Goal: Information Seeking & Learning: Learn about a topic

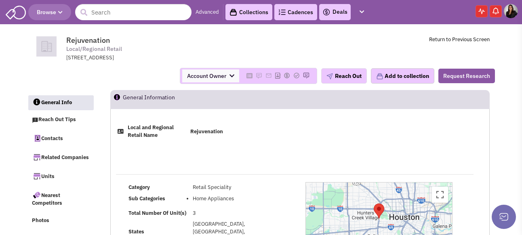
select select
click at [272, 13] on link "Collections" at bounding box center [249, 12] width 47 height 16
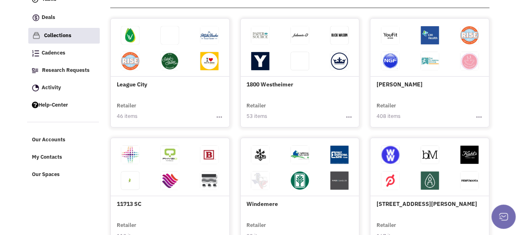
scroll to position [81, 0]
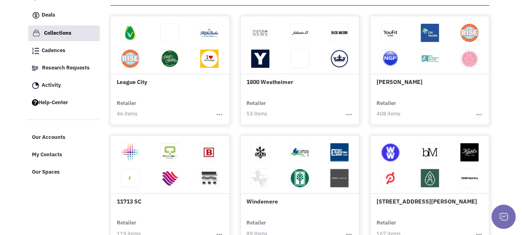
click at [299, 86] on h4 "1800 Westheimer" at bounding box center [300, 52] width 107 height 66
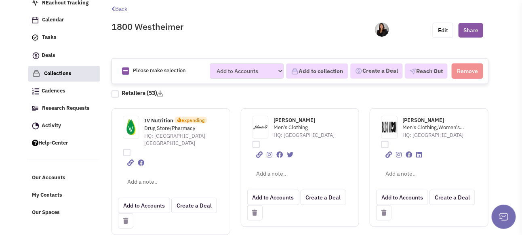
scroll to position [81, 0]
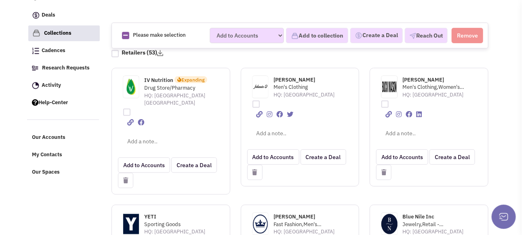
click at [170, 92] on span "Drug Store/Pharmacy" at bounding box center [176, 88] width 65 height 8
click at [166, 84] on span "IV Nutrition" at bounding box center [158, 80] width 29 height 7
click at [284, 83] on span "Johnnie-O" at bounding box center [295, 79] width 42 height 7
click at [420, 91] on span "Men's Clothing,Women's Clothing" at bounding box center [435, 88] width 65 height 8
click at [419, 83] on span "Buck Mason" at bounding box center [424, 79] width 42 height 7
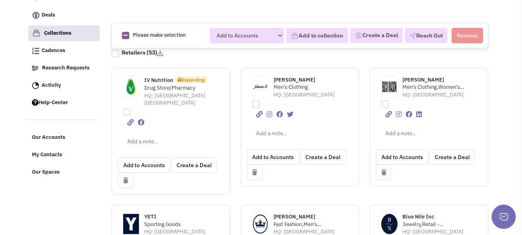
click at [382, 175] on icon at bounding box center [383, 173] width 5 height 6
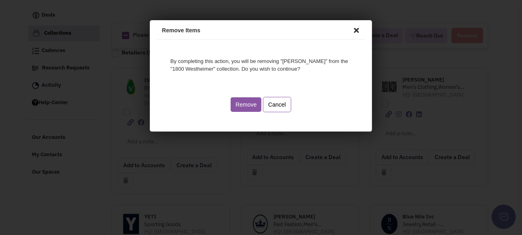
scroll to position [0, 0]
click at [247, 106] on button "Remove" at bounding box center [244, 103] width 31 height 15
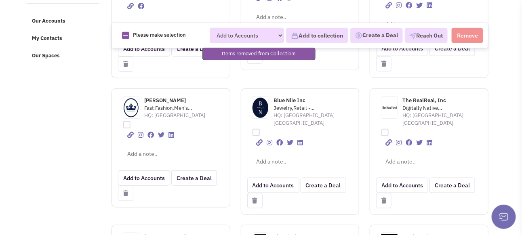
scroll to position [202, 0]
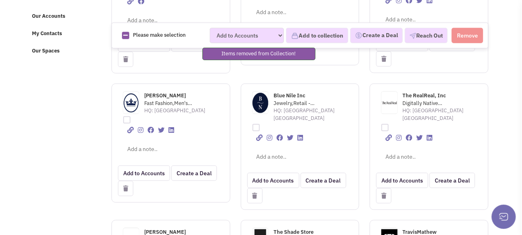
click at [154, 99] on span "Peter Millar" at bounding box center [165, 95] width 42 height 7
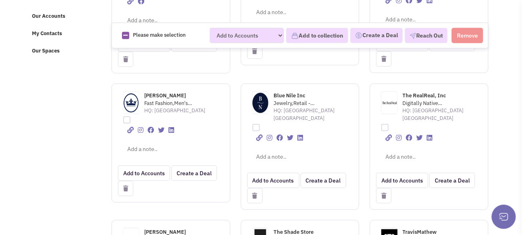
click at [293, 99] on span "Blue Nile Inc" at bounding box center [290, 95] width 32 height 7
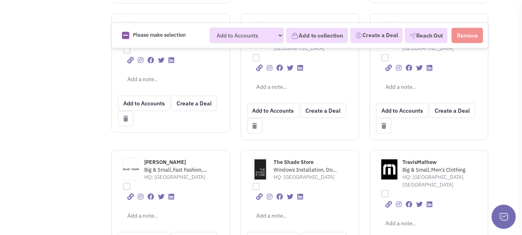
scroll to position [242, 0]
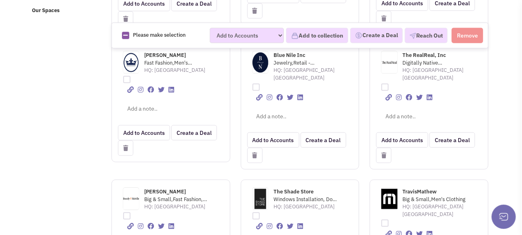
click at [419, 57] on span "The RealReal, Inc" at bounding box center [425, 55] width 44 height 7
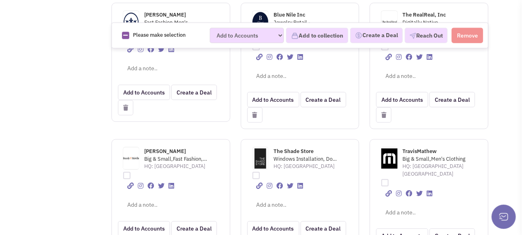
scroll to position [323, 0]
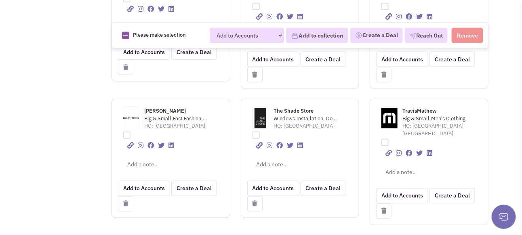
click at [294, 107] on span "The Shade Store" at bounding box center [294, 110] width 40 height 7
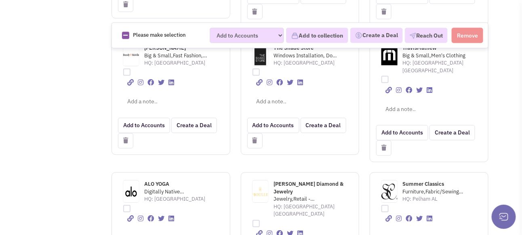
scroll to position [404, 0]
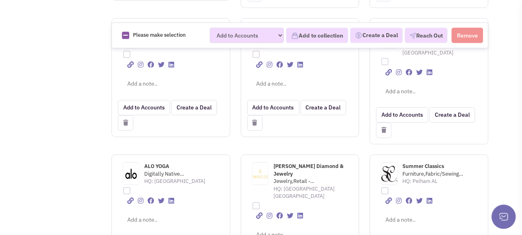
click at [424, 163] on span "Summer Classics" at bounding box center [424, 166] width 42 height 7
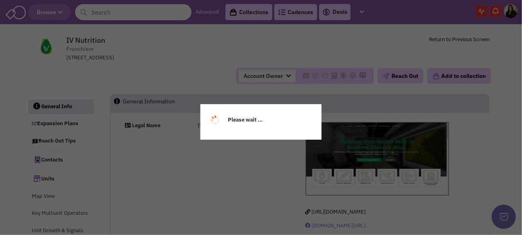
select select
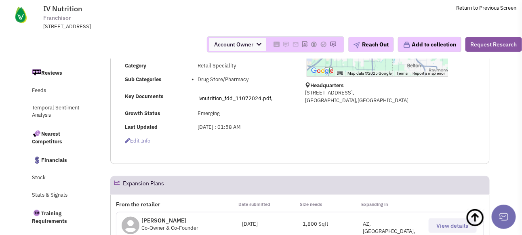
scroll to position [242, 0]
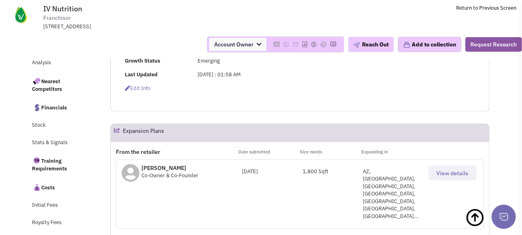
click at [455, 177] on span "View details" at bounding box center [453, 173] width 32 height 7
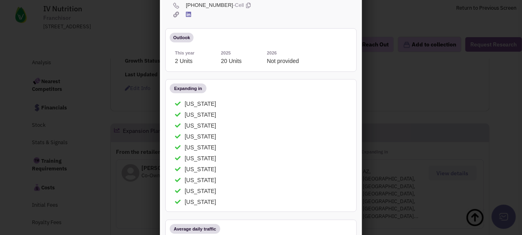
scroll to position [0, 0]
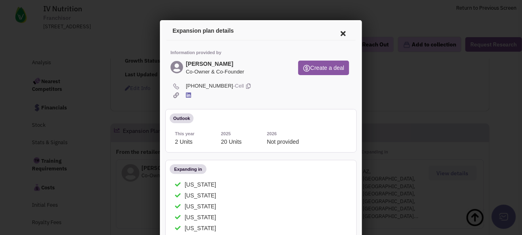
click at [334, 32] on icon at bounding box center [341, 31] width 17 height 19
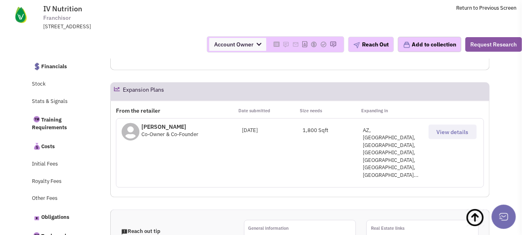
scroll to position [283, 0]
click at [116, 93] on icon at bounding box center [117, 90] width 6 height 6
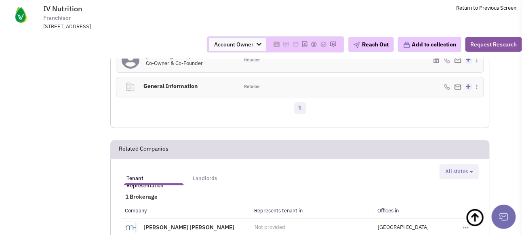
scroll to position [890, 0]
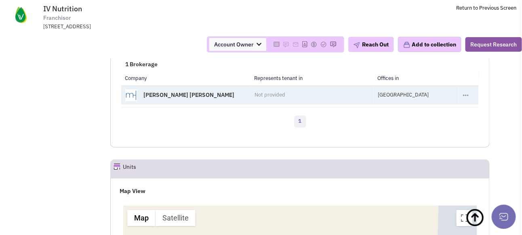
click at [165, 91] on link "Morrow Hill" at bounding box center [188, 94] width 91 height 7
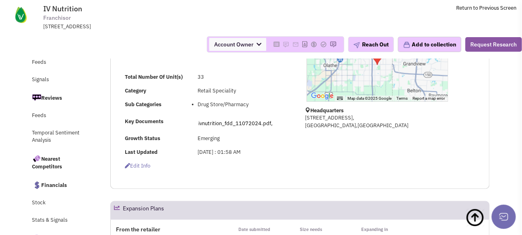
scroll to position [121, 0]
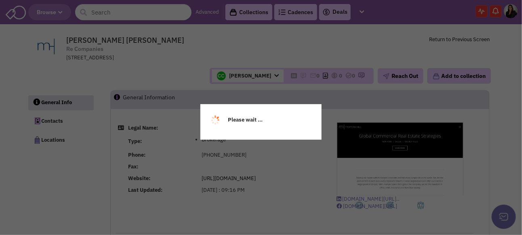
select select
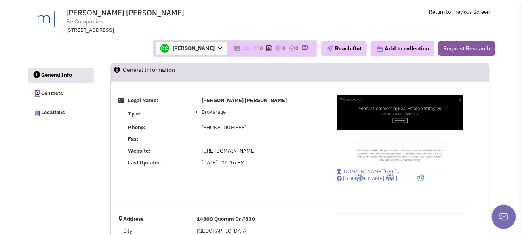
scroll to position [40, 0]
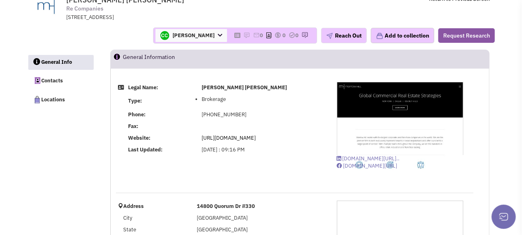
select select
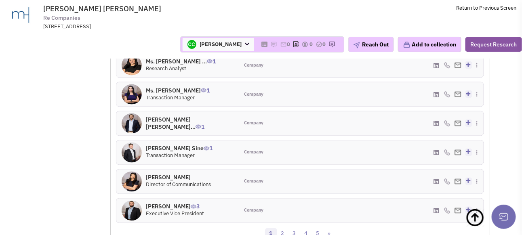
scroll to position [445, 0]
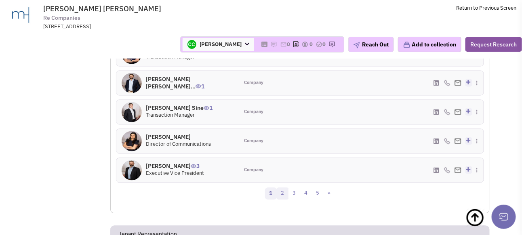
click at [281, 200] on link "2" at bounding box center [283, 194] width 12 height 12
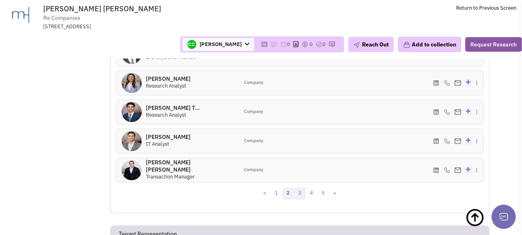
click at [300, 200] on link "3" at bounding box center [300, 194] width 12 height 12
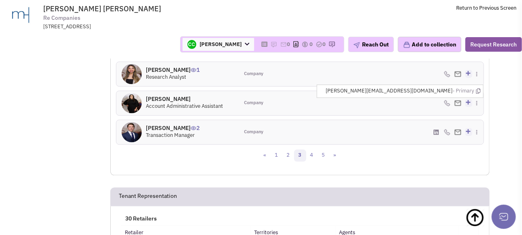
scroll to position [485, 0]
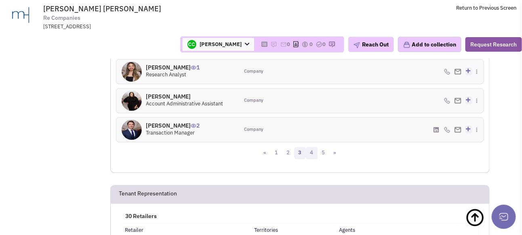
click at [309, 160] on link "4" at bounding box center [312, 154] width 12 height 12
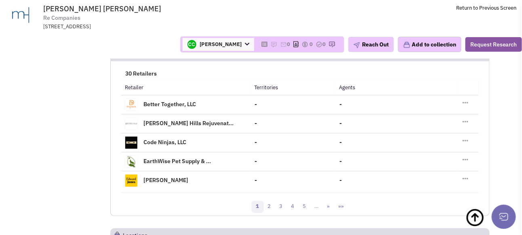
scroll to position [647, 0]
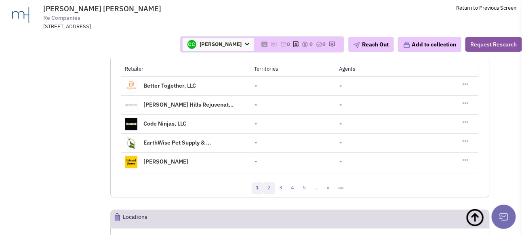
click at [270, 194] on link "2" at bounding box center [269, 188] width 12 height 12
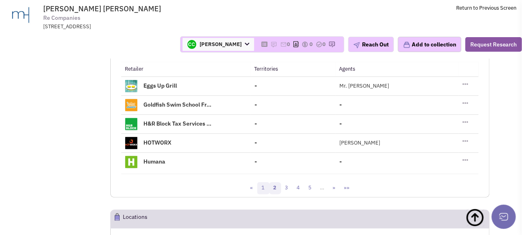
click at [263, 194] on link "1" at bounding box center [263, 188] width 12 height 12
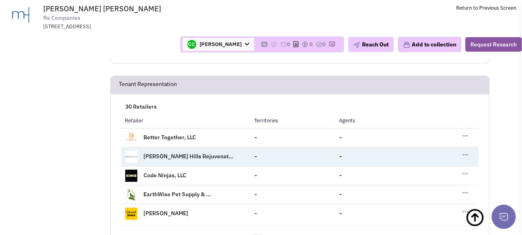
scroll to position [566, 0]
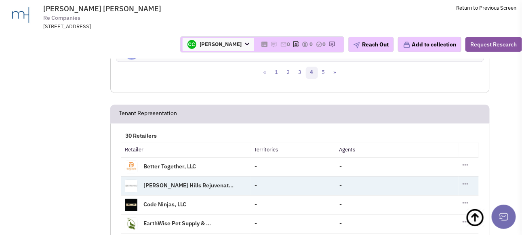
click at [164, 189] on link "Beverly Hills Rejuvenat..." at bounding box center [188, 184] width 90 height 7
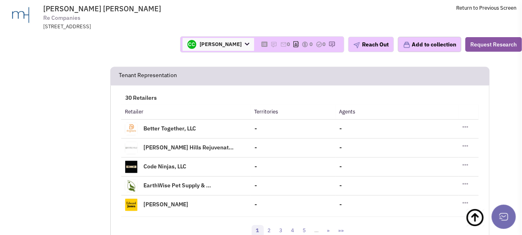
scroll to position [647, 0]
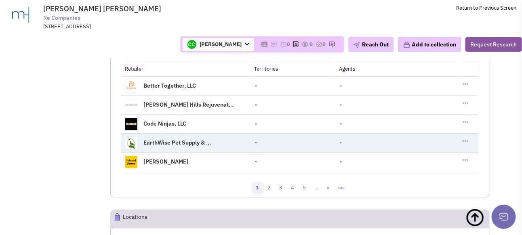
click at [168, 146] on link "EarthWise Pet Supply & ..." at bounding box center [176, 142] width 67 height 7
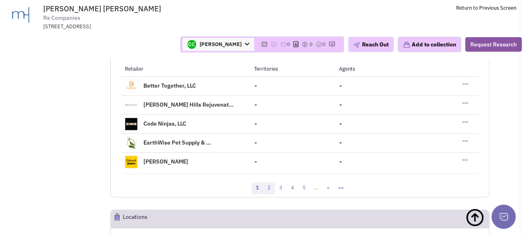
click at [272, 194] on link "2" at bounding box center [269, 188] width 12 height 12
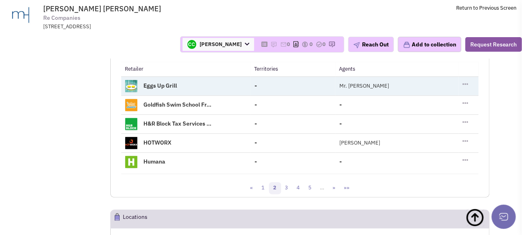
click at [160, 95] on td "Eggs Up Grill" at bounding box center [185, 85] width 129 height 19
click at [154, 88] on td "Eggs Up Grill" at bounding box center [185, 85] width 129 height 19
click at [154, 89] on link "Eggs Up Grill" at bounding box center [160, 85] width 34 height 7
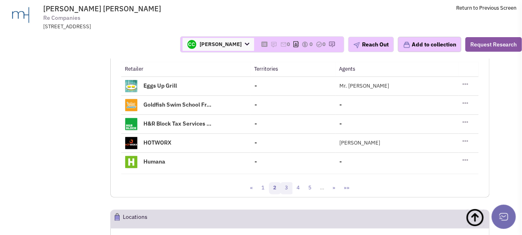
click at [288, 194] on link "3" at bounding box center [287, 188] width 12 height 12
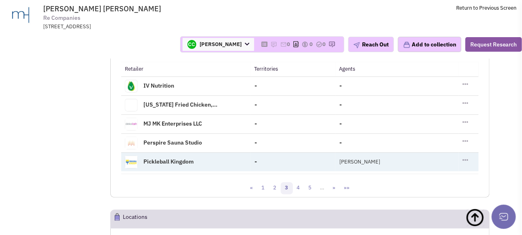
click at [156, 165] on link "Pickleball Kingdom" at bounding box center [168, 161] width 50 height 7
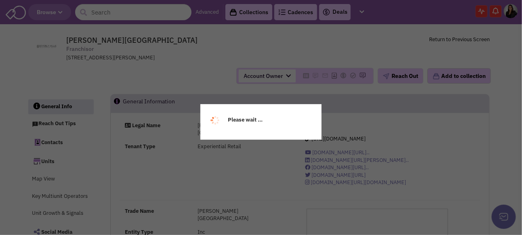
select select
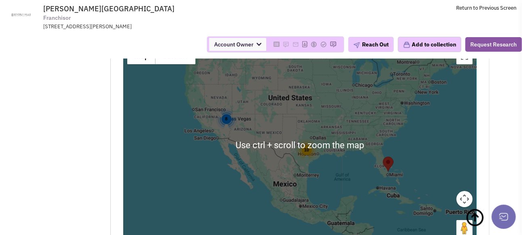
scroll to position [849, 0]
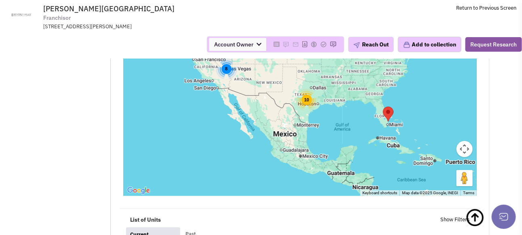
click at [305, 101] on div "10" at bounding box center [306, 99] width 23 height 23
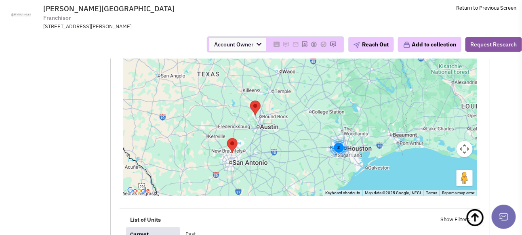
drag, startPoint x: 278, startPoint y: 168, endPoint x: 231, endPoint y: 140, distance: 54.7
click at [231, 140] on div "4 2 2" at bounding box center [300, 95] width 354 height 202
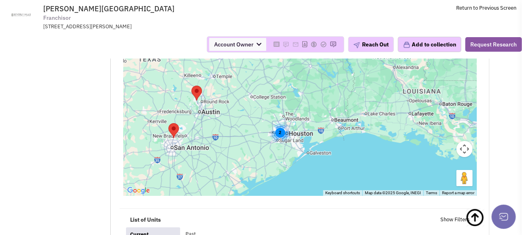
click at [280, 138] on div "2" at bounding box center [279, 132] width 21 height 21
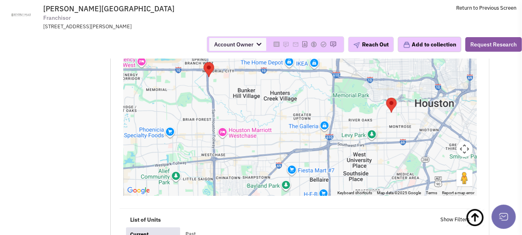
click at [204, 62] on area "Beverly Hills Rejuvenation Center" at bounding box center [204, 62] width 0 height 0
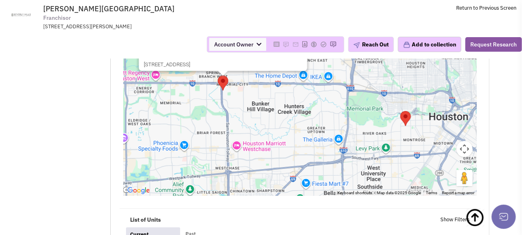
scroll to position [809, 0]
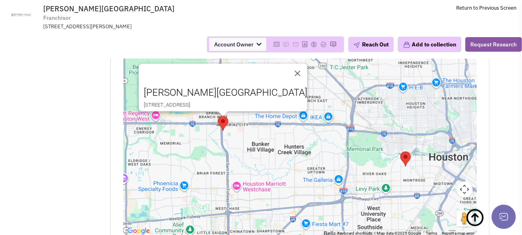
click at [400, 152] on area "Beverly Hills Rejuvenation Center" at bounding box center [400, 152] width 0 height 0
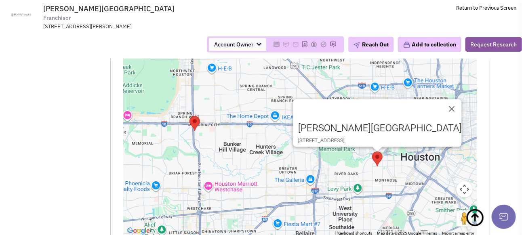
click at [442, 107] on button "Close" at bounding box center [451, 108] width 19 height 19
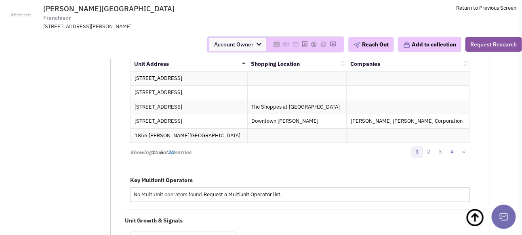
scroll to position [1052, 0]
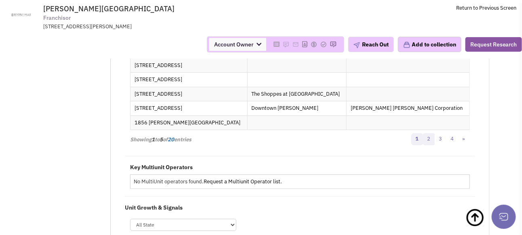
click at [430, 141] on link "2" at bounding box center [429, 139] width 12 height 12
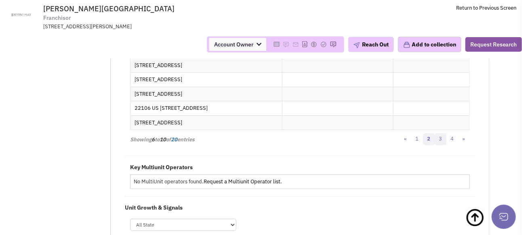
click at [443, 144] on link "3" at bounding box center [441, 139] width 12 height 12
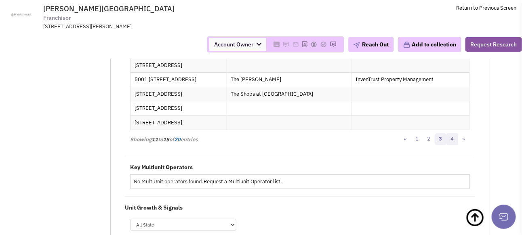
click at [452, 143] on link "4" at bounding box center [453, 139] width 12 height 12
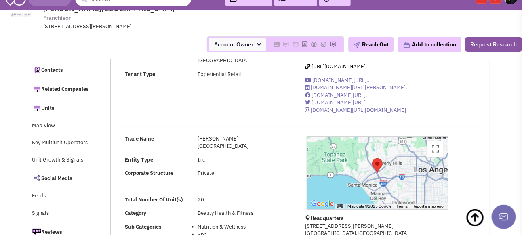
scroll to position [0, 0]
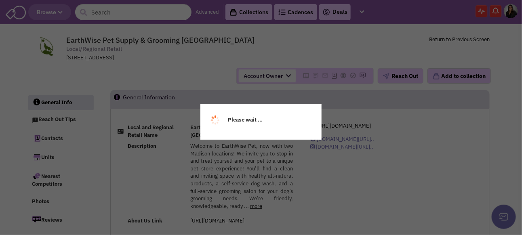
select select
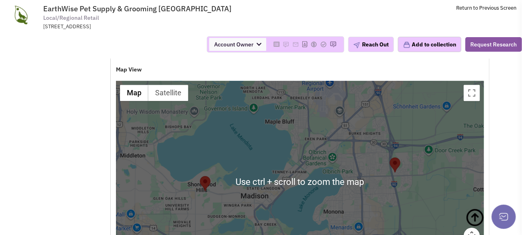
scroll to position [606, 0]
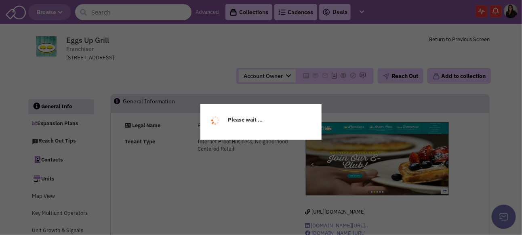
select select
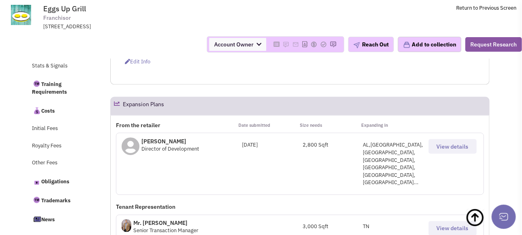
scroll to position [364, 0]
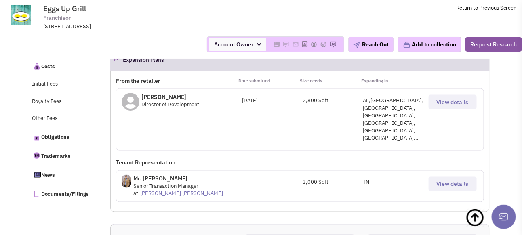
click at [451, 110] on button "View details" at bounding box center [453, 102] width 48 height 15
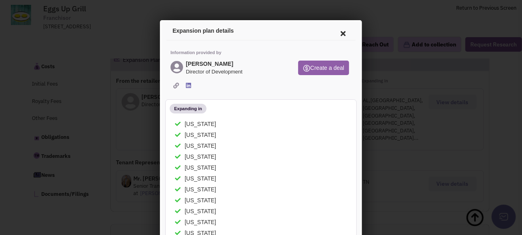
scroll to position [0, 0]
click at [336, 33] on icon at bounding box center [341, 31] width 17 height 19
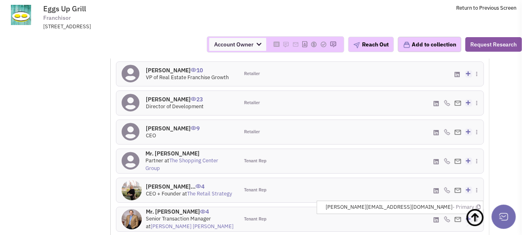
scroll to position [849, 0]
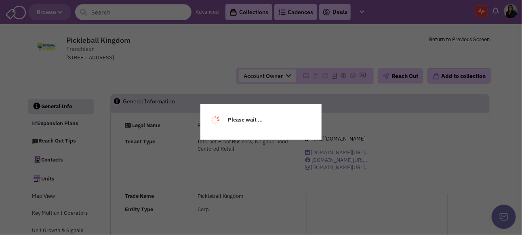
select select
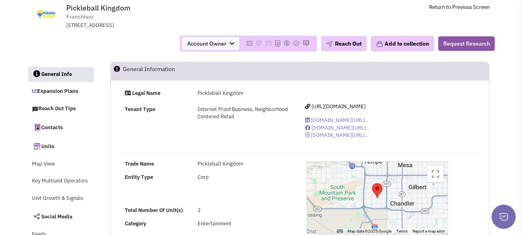
select select
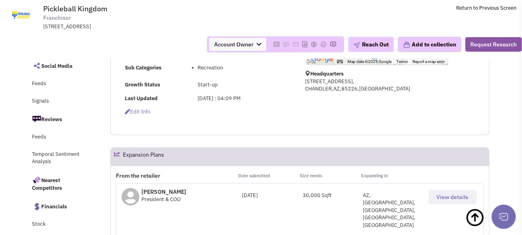
scroll to position [162, 0]
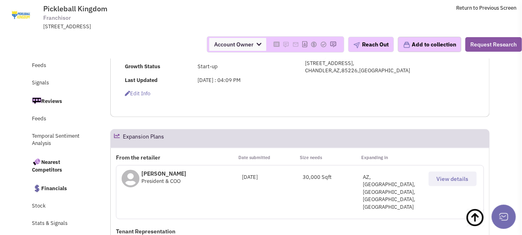
click at [460, 183] on span "View details" at bounding box center [453, 178] width 32 height 7
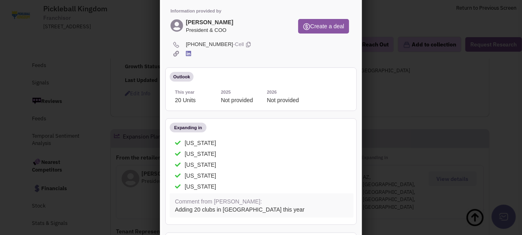
scroll to position [0, 0]
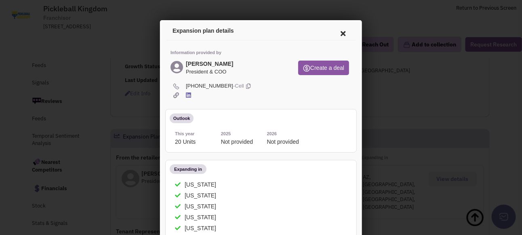
drag, startPoint x: 334, startPoint y: 32, endPoint x: 355, endPoint y: 53, distance: 30.0
click at [334, 32] on icon at bounding box center [341, 31] width 17 height 19
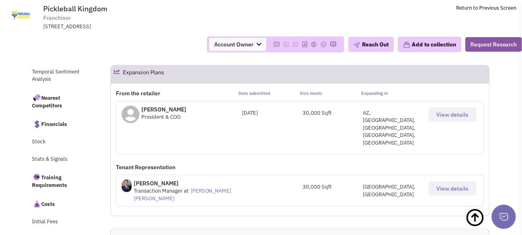
scroll to position [242, 0]
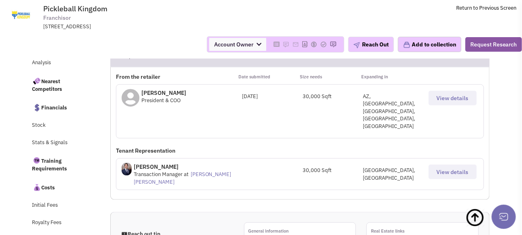
click at [445, 169] on span "View details" at bounding box center [453, 172] width 32 height 7
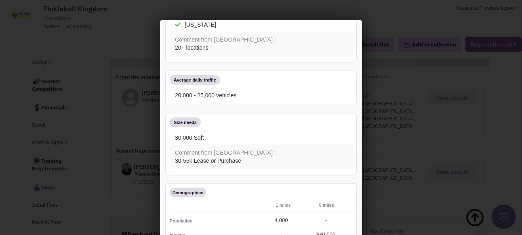
scroll to position [0, 0]
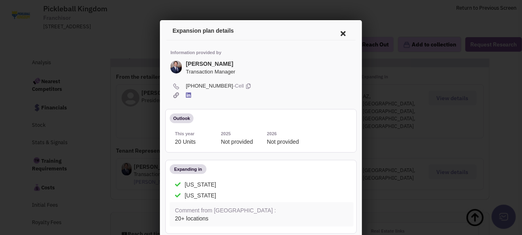
click at [335, 33] on icon at bounding box center [341, 31] width 17 height 19
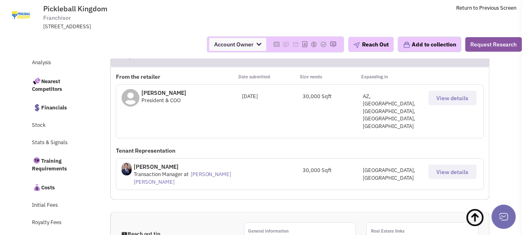
click at [127, 163] on img at bounding box center [127, 169] width 10 height 13
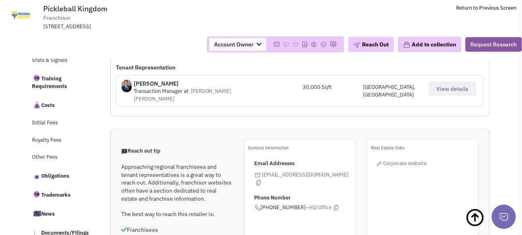
scroll to position [284, 0]
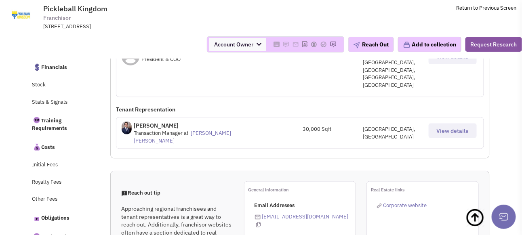
click at [207, 130] on link "Morrow Hill" at bounding box center [183, 137] width 98 height 15
click at [438, 127] on span "View details" at bounding box center [453, 130] width 32 height 7
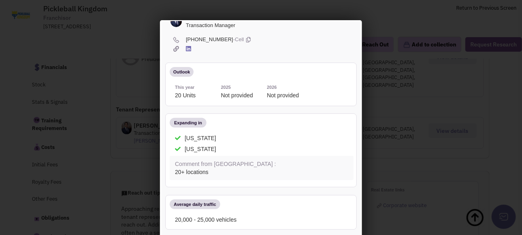
scroll to position [0, 0]
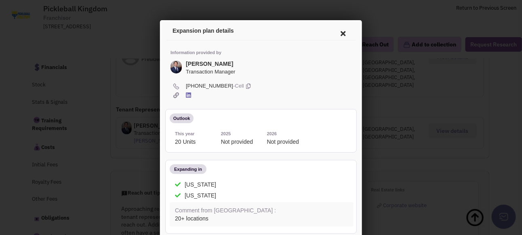
click at [341, 30] on icon at bounding box center [341, 31] width 17 height 19
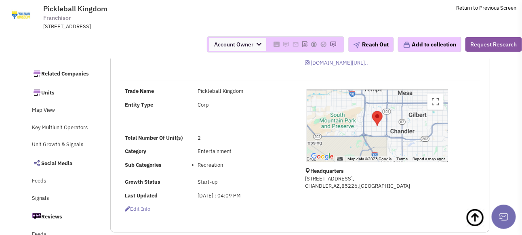
scroll to position [40, 0]
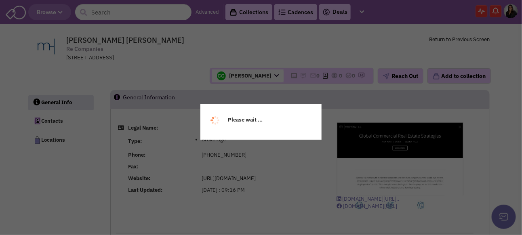
select select
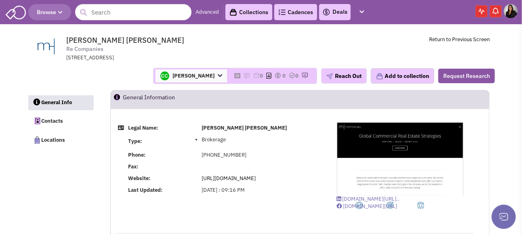
select select
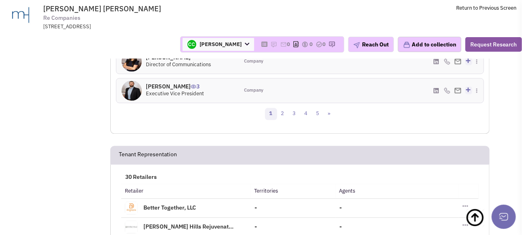
scroll to position [525, 0]
click at [284, 119] on link "2" at bounding box center [283, 113] width 12 height 12
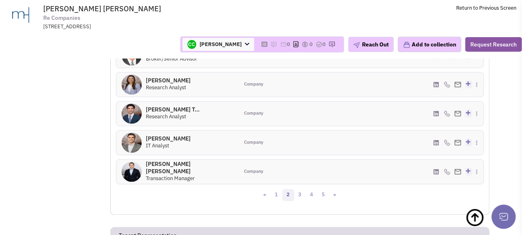
scroll to position [445, 0]
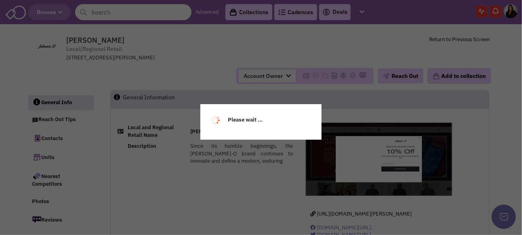
select select
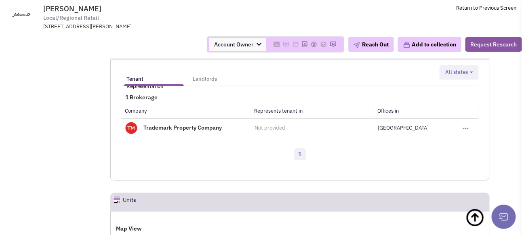
scroll to position [849, 0]
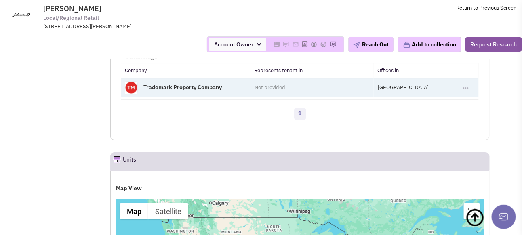
click at [459, 97] on td "Toggle Dropdown Add to a collection" at bounding box center [469, 87] width 20 height 19
click at [463, 90] on button "Toggle Dropdown" at bounding box center [466, 88] width 6 height 4
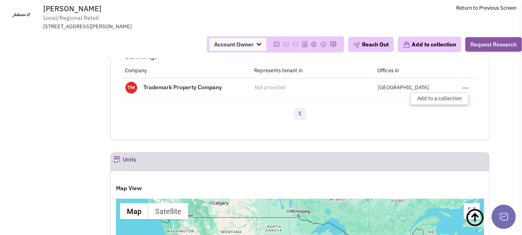
click at [373, 140] on div "Tenant Representation Landlords [US_STATE] All states Select all [US_STATE] 1 B…" at bounding box center [299, 79] width 379 height 121
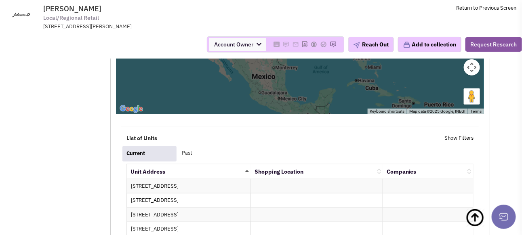
scroll to position [1212, 0]
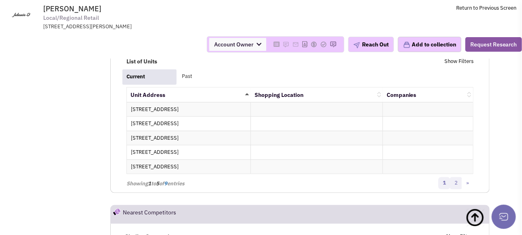
click at [455, 190] on link "2" at bounding box center [456, 183] width 12 height 12
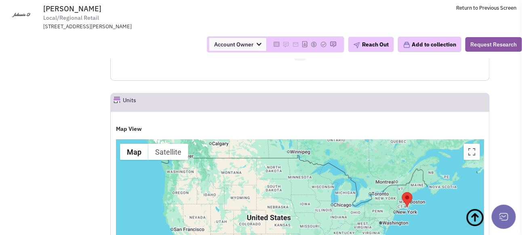
scroll to position [647, 0]
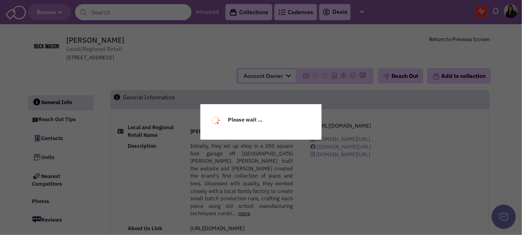
select select
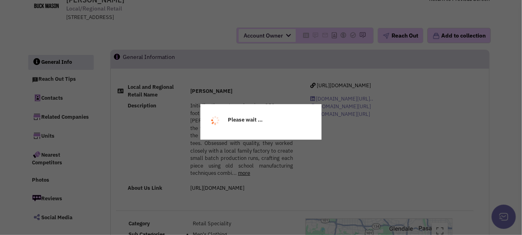
select select
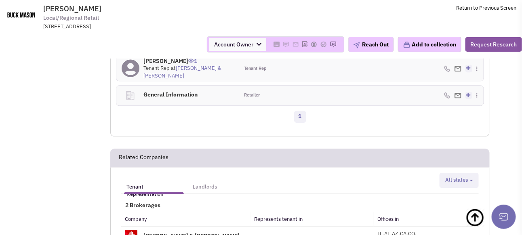
scroll to position [687, 0]
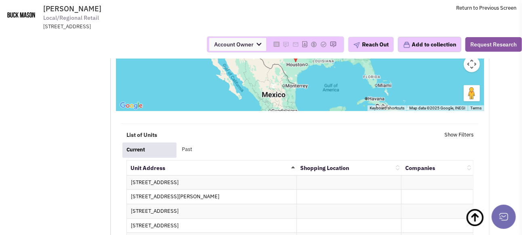
scroll to position [1132, 0]
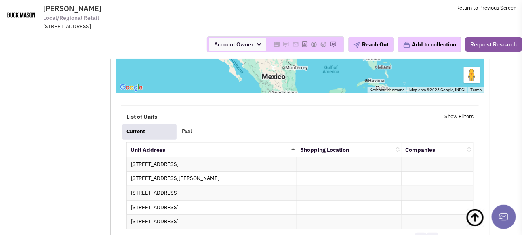
click at [432, 233] on link "2" at bounding box center [433, 239] width 12 height 12
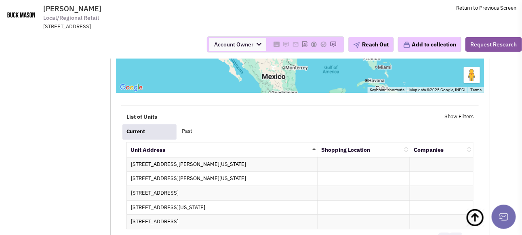
click at [457, 233] on link "4" at bounding box center [456, 239] width 12 height 12
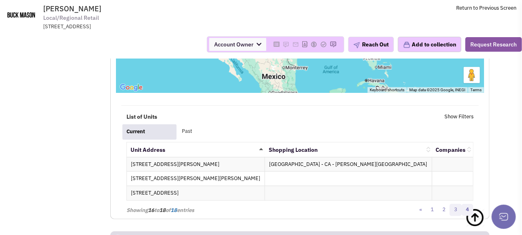
click at [455, 204] on link "3" at bounding box center [456, 210] width 12 height 12
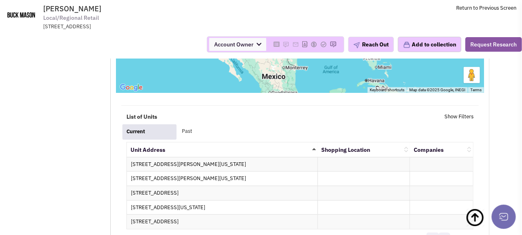
click at [435, 233] on link "2" at bounding box center [433, 239] width 12 height 12
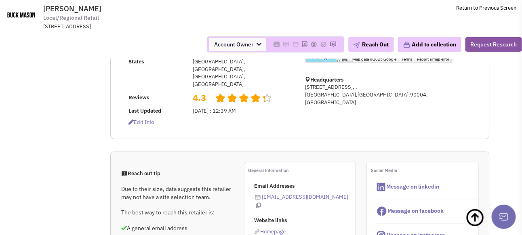
scroll to position [0, 0]
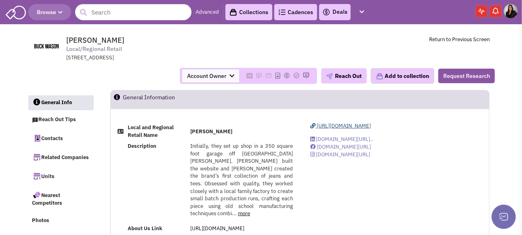
click at [356, 129] on span "https://www.buckmason.com/" at bounding box center [344, 125] width 54 height 7
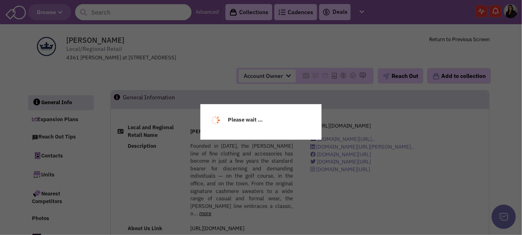
select select
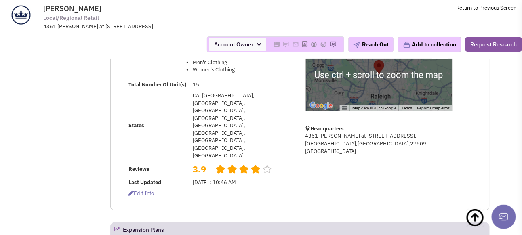
scroll to position [188, 0]
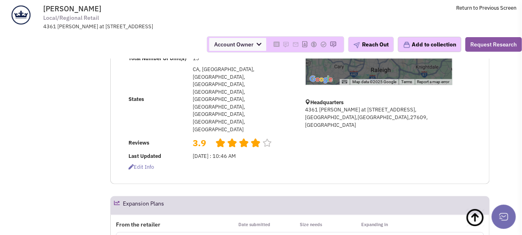
select select
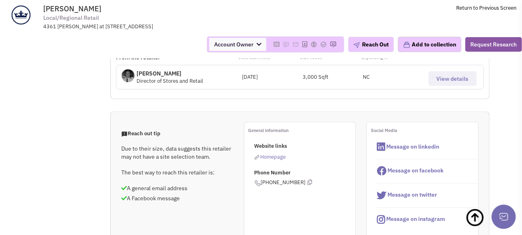
scroll to position [390, 0]
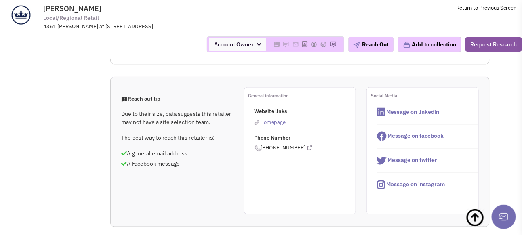
click at [205, 20] on span "[PERSON_NAME] Local/Regional Retail [STREET_ADDRESS][PERSON_NAME]" at bounding box center [148, 17] width 211 height 26
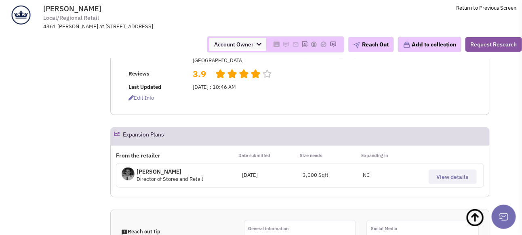
scroll to position [187, 0]
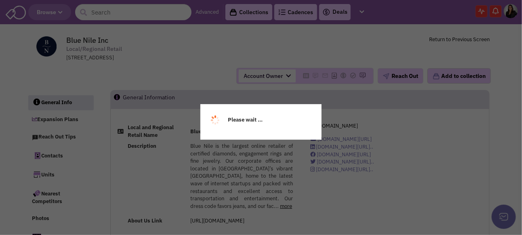
select select
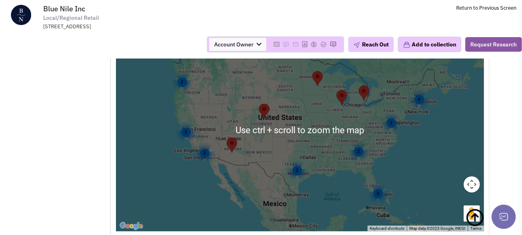
scroll to position [1091, 0]
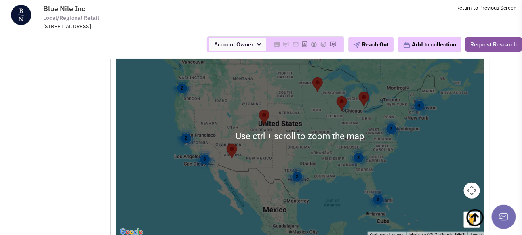
click at [297, 166] on div "2" at bounding box center [297, 176] width 21 height 21
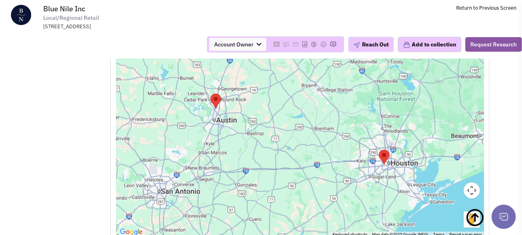
click at [379, 150] on area "Blue Nile Inc" at bounding box center [379, 150] width 0 height 0
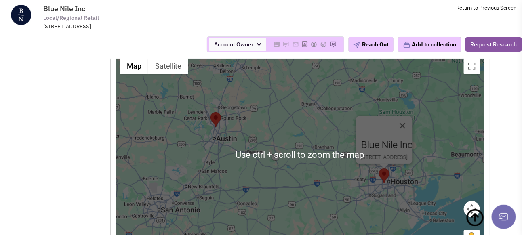
scroll to position [1051, 0]
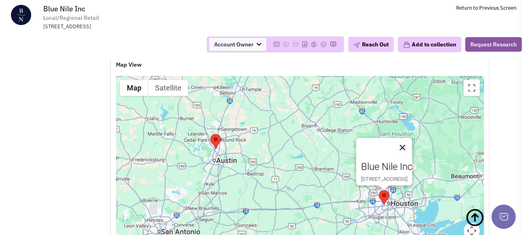
click at [412, 138] on button "Close" at bounding box center [402, 147] width 19 height 19
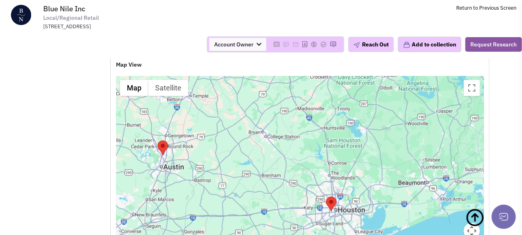
drag, startPoint x: 375, startPoint y: 149, endPoint x: 320, endPoint y: 157, distance: 55.6
click at [320, 157] on div at bounding box center [300, 177] width 368 height 202
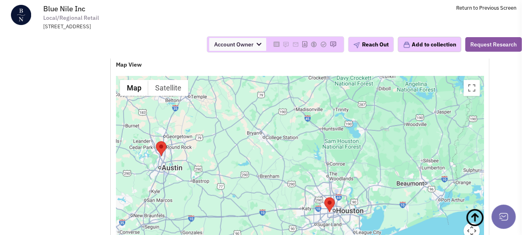
click at [156, 141] on area "Blue Nile Inc" at bounding box center [156, 141] width 0 height 0
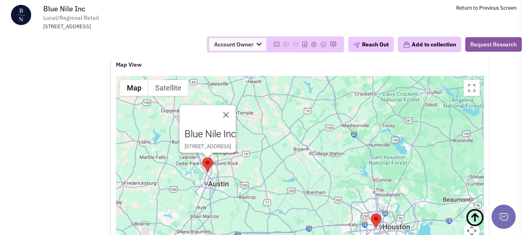
click at [233, 115] on div "Blue Nile Inc 11700 Rock Rose Ave Suite 122 Austin TX USA 78758" at bounding box center [300, 177] width 368 height 202
drag, startPoint x: 423, startPoint y: 122, endPoint x: 424, endPoint y: 114, distance: 8.1
click at [424, 120] on div "Blue Nile Inc 11700 Rock Rose Ave Suite 122 Austin TX USA 78758" at bounding box center [300, 177] width 368 height 202
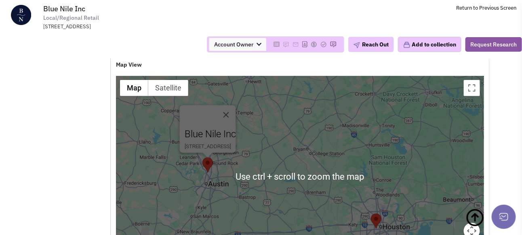
scroll to position [970, 0]
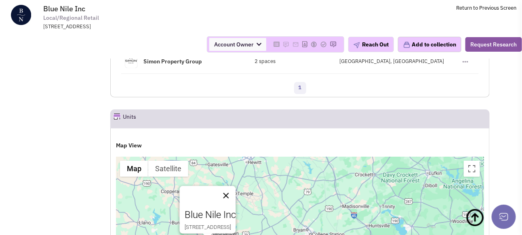
click at [236, 186] on button "Close" at bounding box center [225, 195] width 19 height 19
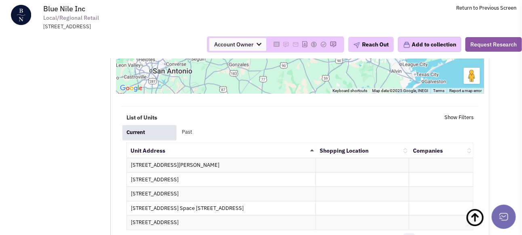
scroll to position [1253, 0]
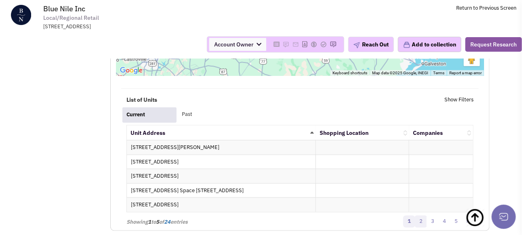
click at [423, 216] on link "2" at bounding box center [421, 222] width 12 height 12
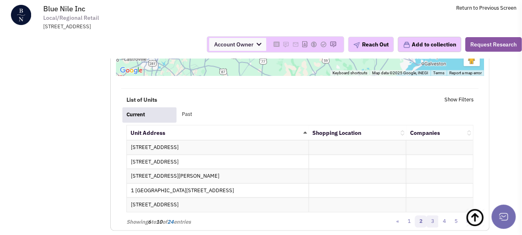
click at [433, 216] on link "3" at bounding box center [433, 222] width 12 height 12
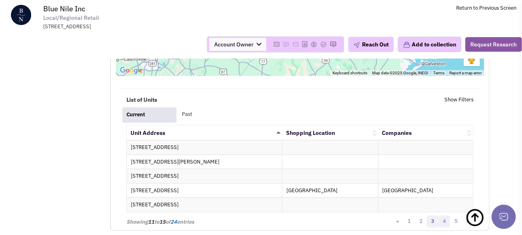
click at [448, 216] on link "4" at bounding box center [444, 222] width 12 height 12
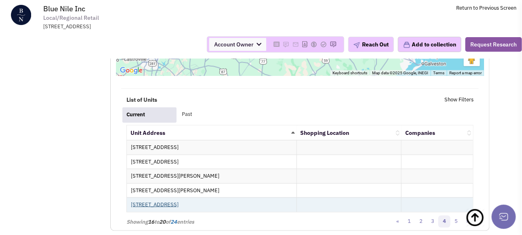
click at [155, 201] on link "5085 Westheimer Rd STE B3556 Houston TX USA 77056" at bounding box center [155, 204] width 48 height 7
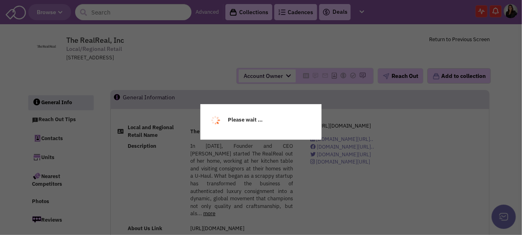
select select
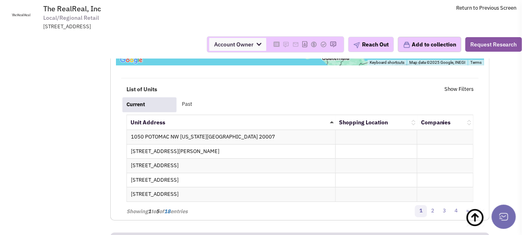
scroll to position [889, 0]
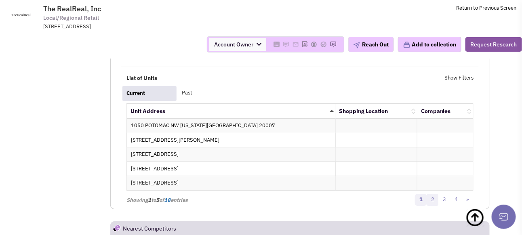
click at [435, 194] on link "2" at bounding box center [433, 200] width 12 height 12
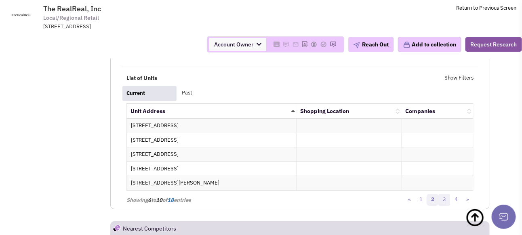
click at [443, 194] on link "3" at bounding box center [444, 200] width 12 height 12
click at [456, 194] on link "4" at bounding box center [456, 200] width 12 height 12
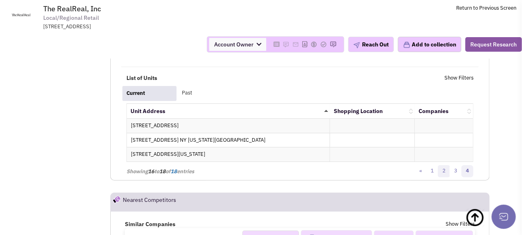
click at [445, 165] on link "2" at bounding box center [444, 171] width 12 height 12
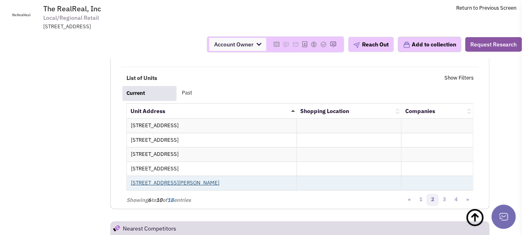
click at [162, 179] on link "3120 Knox Street Dallas TX USA 75205" at bounding box center [175, 182] width 89 height 7
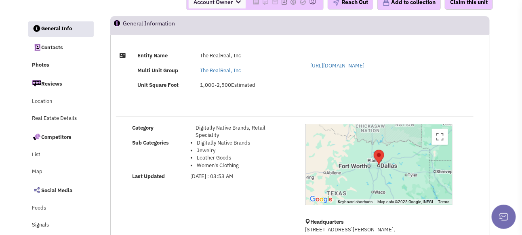
scroll to position [81, 0]
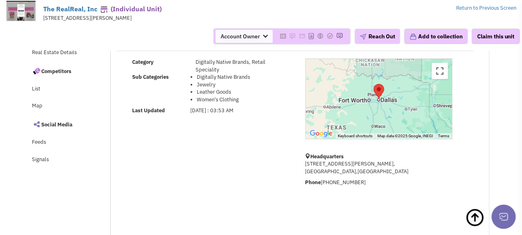
click at [446, 79] on button "Toggle fullscreen view" at bounding box center [440, 71] width 16 height 16
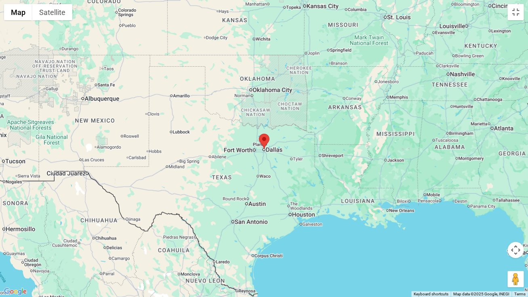
click at [259, 134] on area "Center this" at bounding box center [259, 134] width 0 height 0
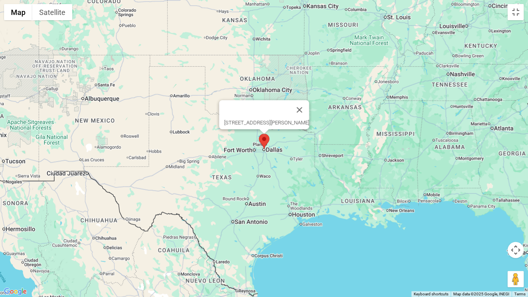
click at [259, 134] on area "Center this" at bounding box center [259, 134] width 0 height 0
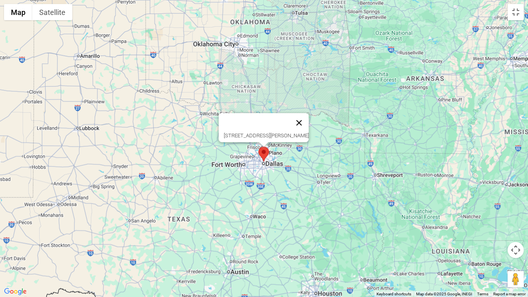
click at [305, 117] on button "Close" at bounding box center [298, 122] width 19 height 19
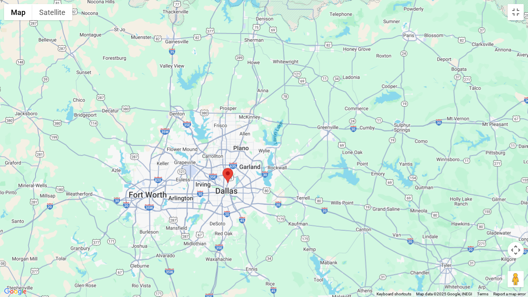
drag, startPoint x: 214, startPoint y: 175, endPoint x: 213, endPoint y: 251, distance: 75.6
click at [213, 235] on div at bounding box center [264, 148] width 528 height 297
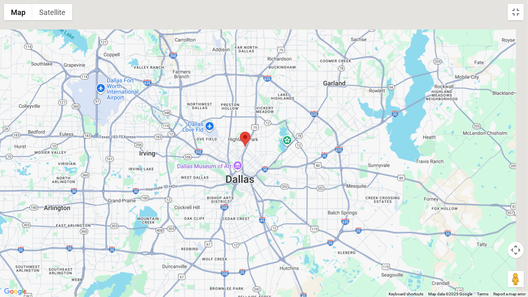
drag, startPoint x: 259, startPoint y: 150, endPoint x: 198, endPoint y: 297, distance: 158.5
click at [198, 235] on div at bounding box center [264, 148] width 528 height 297
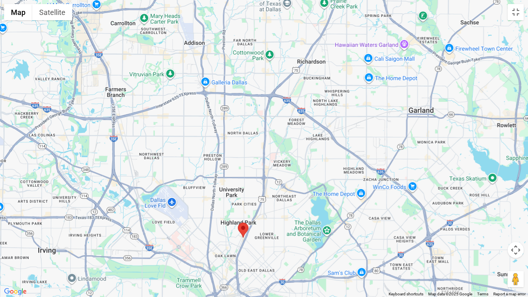
drag, startPoint x: 238, startPoint y: 125, endPoint x: 252, endPoint y: 272, distance: 147.0
click at [252, 235] on div at bounding box center [264, 148] width 528 height 297
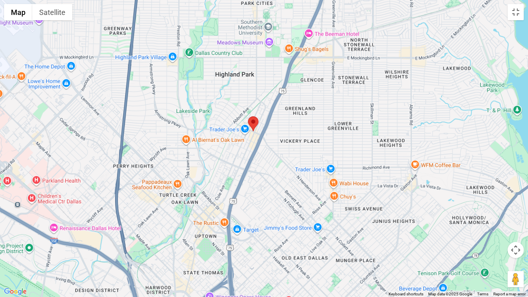
drag, startPoint x: 267, startPoint y: 230, endPoint x: 269, endPoint y: 225, distance: 5.6
click at [269, 225] on div at bounding box center [264, 148] width 528 height 297
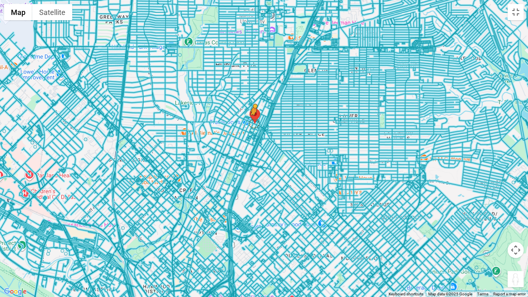
drag, startPoint x: 514, startPoint y: 278, endPoint x: 254, endPoint y: 124, distance: 302.5
click at [254, 124] on div "To activate drag with keyboard, press Alt + Enter. Once in keyboard drag state,…" at bounding box center [264, 148] width 528 height 297
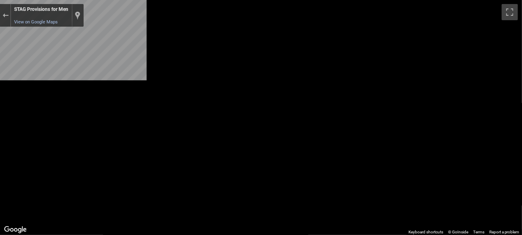
scroll to position [525, 0]
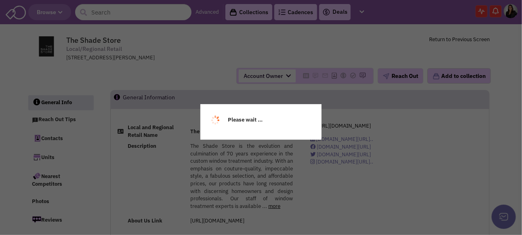
select select
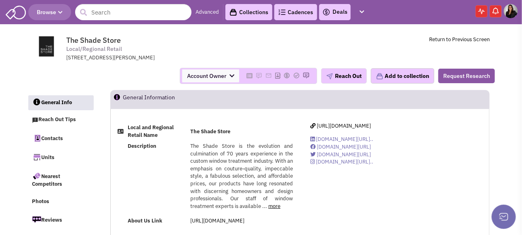
select select
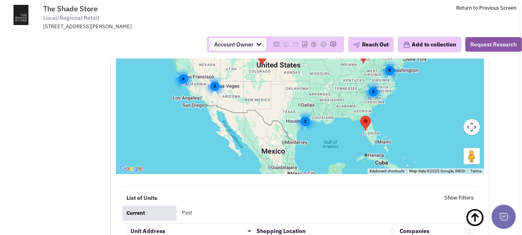
scroll to position [1132, 0]
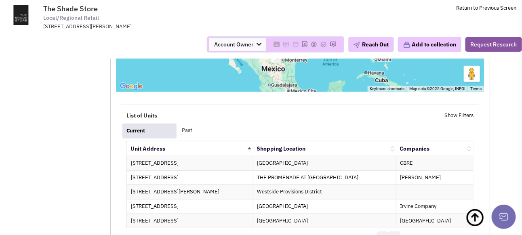
click at [396, 232] on link "2" at bounding box center [394, 238] width 12 height 12
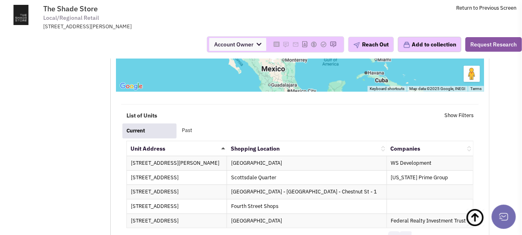
click at [405, 232] on link "3" at bounding box center [406, 238] width 12 height 12
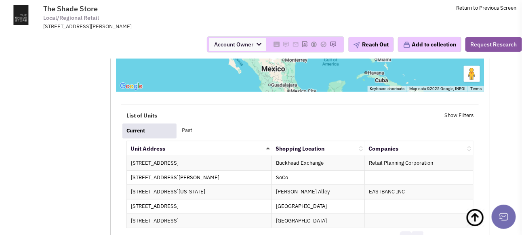
click at [419, 232] on link "5" at bounding box center [418, 238] width 12 height 12
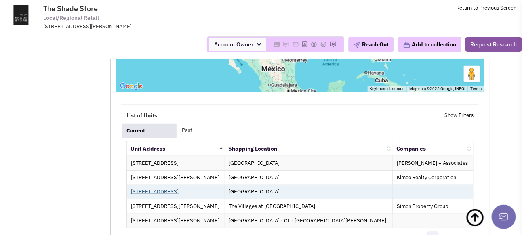
click at [144, 188] on link "[STREET_ADDRESS]" at bounding box center [155, 191] width 48 height 7
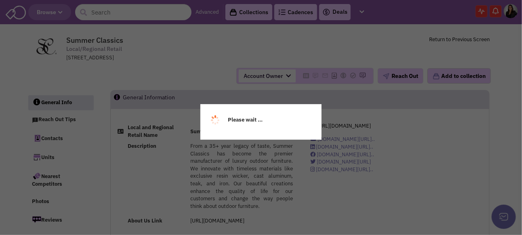
select select
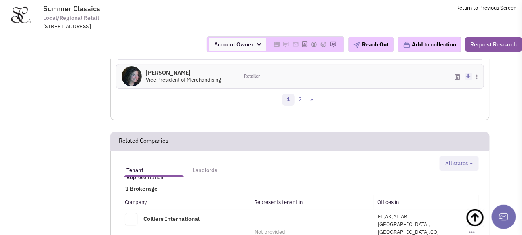
scroll to position [849, 0]
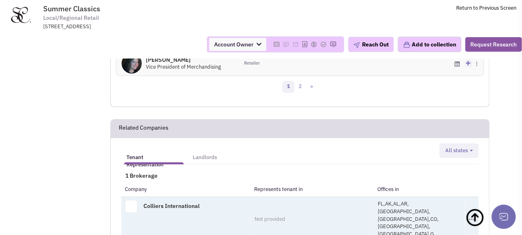
click at [472, 216] on div "Toggle Dropdown Add to a collection" at bounding box center [472, 220] width 6 height 8
click at [470, 218] on button "Toggle Dropdown" at bounding box center [472, 220] width 6 height 4
click at [417, 224] on ul "Add to a collection" at bounding box center [446, 230] width 58 height 13
click at [439, 200] on span "FL,AK,AL,AR,AZ,CA,CO,CT,DC,G..." at bounding box center [408, 218] width 61 height 37
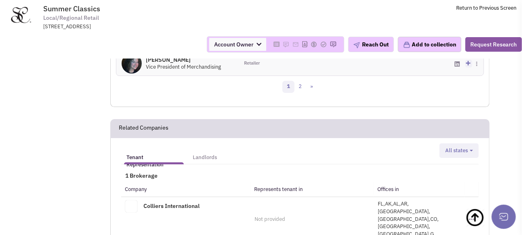
click at [470, 147] on button "All states" at bounding box center [459, 151] width 33 height 8
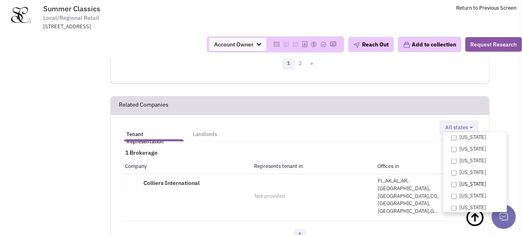
scroll to position [889, 0]
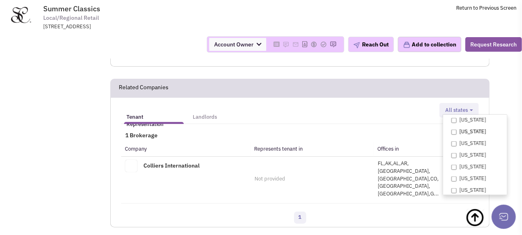
click at [455, 130] on input "[US_STATE]" at bounding box center [453, 132] width 5 height 5
checkbox input "true"
select select "[GEOGRAPHIC_DATA]"
click at [331, 211] on div "1" at bounding box center [300, 219] width 368 height 16
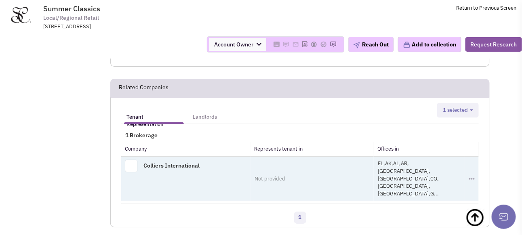
click at [173, 162] on link "Colliers International" at bounding box center [171, 165] width 56 height 7
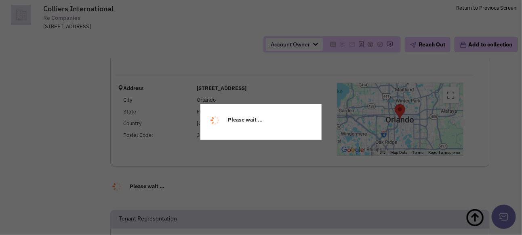
scroll to position [40, 0]
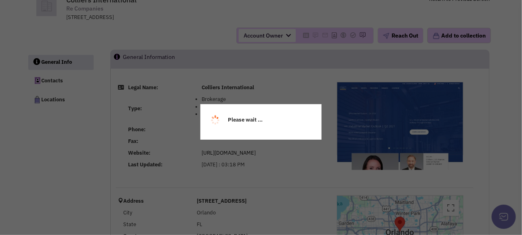
select select
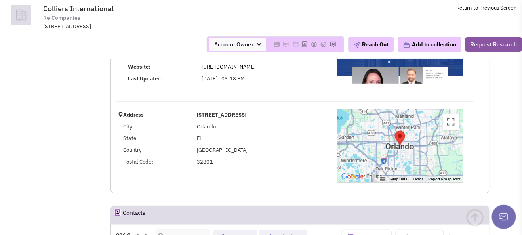
scroll to position [81, 0]
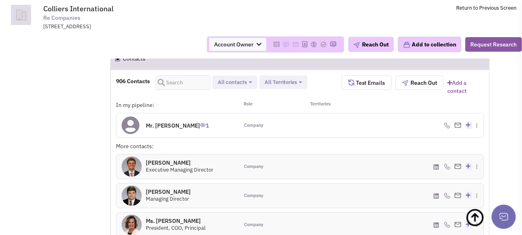
select select
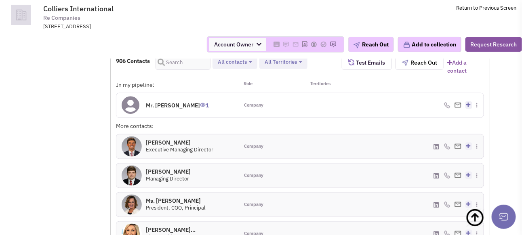
select select
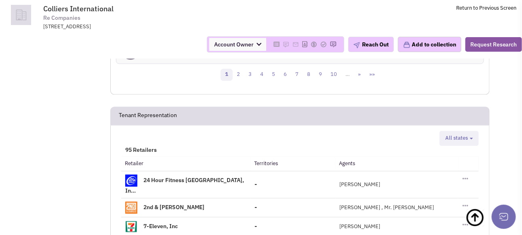
scroll to position [647, 0]
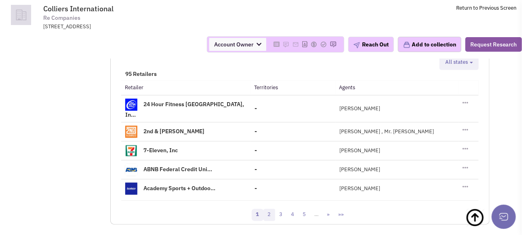
click at [269, 213] on link "2" at bounding box center [269, 215] width 12 height 12
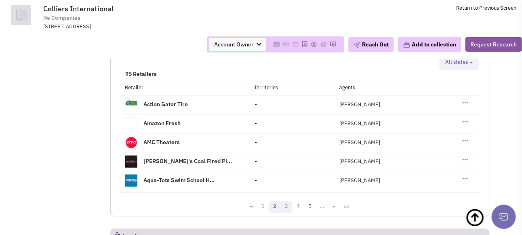
click at [289, 213] on link "3" at bounding box center [287, 207] width 12 height 12
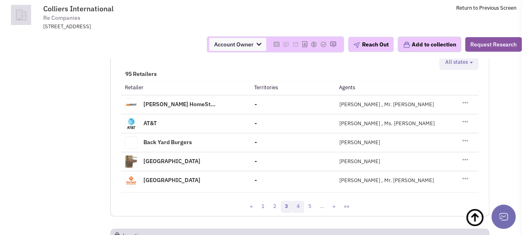
click at [300, 213] on link "4" at bounding box center [299, 207] width 12 height 12
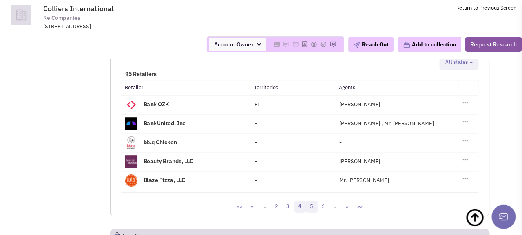
click at [308, 213] on link "5" at bounding box center [312, 207] width 12 height 12
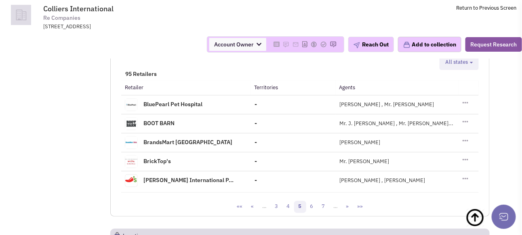
click at [456, 65] on span "All states" at bounding box center [456, 62] width 23 height 7
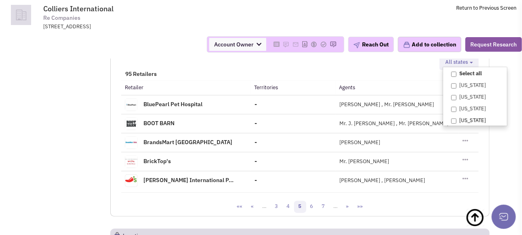
click at [454, 124] on input "Texas" at bounding box center [453, 120] width 5 height 5
checkbox input "true"
select select "TX"
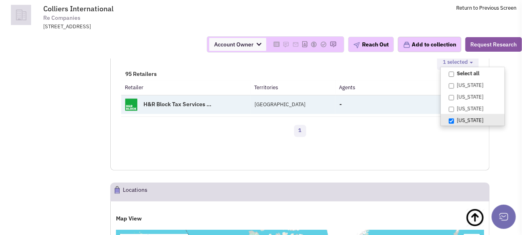
click at [180, 108] on link "H&R Block Tax Services ..." at bounding box center [177, 104] width 68 height 7
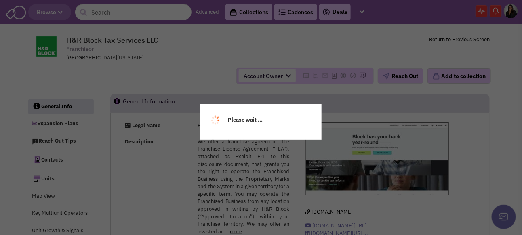
select select
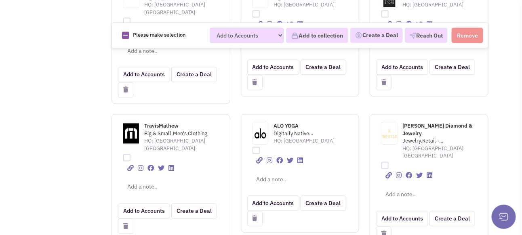
scroll to position [485, 0]
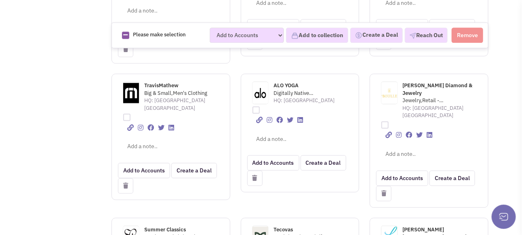
click at [289, 82] on span "ALO YOGA" at bounding box center [286, 85] width 25 height 7
click at [430, 82] on span "[PERSON_NAME] Diamond & Jewelry" at bounding box center [438, 89] width 70 height 15
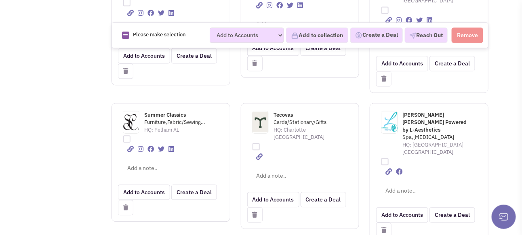
scroll to position [606, 0]
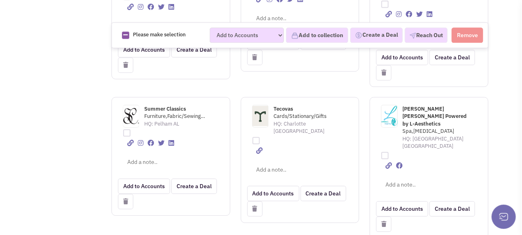
click at [166, 105] on span "Summer Classics" at bounding box center [165, 108] width 42 height 7
click at [421, 105] on span "[PERSON_NAME] [PERSON_NAME] Powered by L-Aesthetics" at bounding box center [435, 116] width 64 height 22
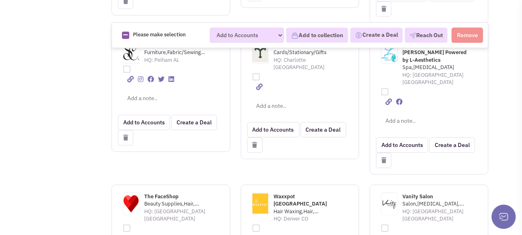
scroll to position [687, 0]
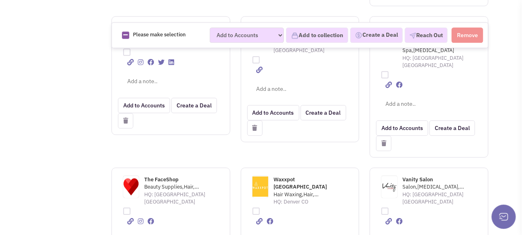
click at [164, 176] on span "The FaceShop" at bounding box center [161, 179] width 34 height 7
click at [410, 176] on span "Vanity Salon" at bounding box center [418, 179] width 31 height 7
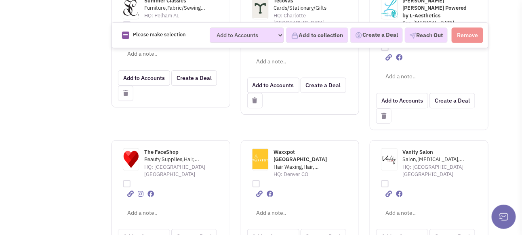
scroll to position [727, 0]
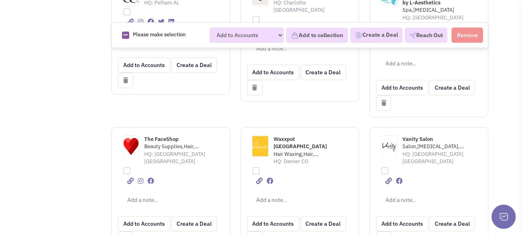
click at [384, 232] on button at bounding box center [383, 239] width 15 height 15
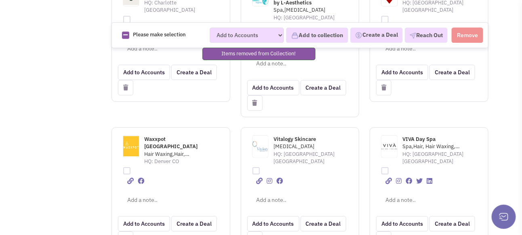
click at [426, 136] on span "VIVA Day Spa" at bounding box center [419, 139] width 33 height 7
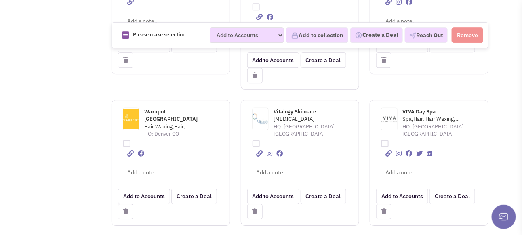
scroll to position [768, 0]
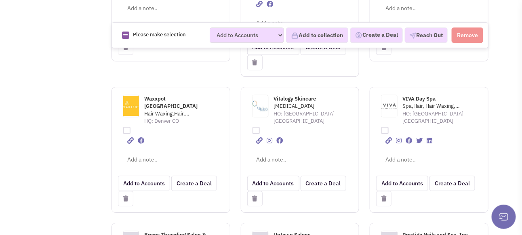
click at [289, 95] on span "Vitalogy Skincare" at bounding box center [295, 98] width 42 height 7
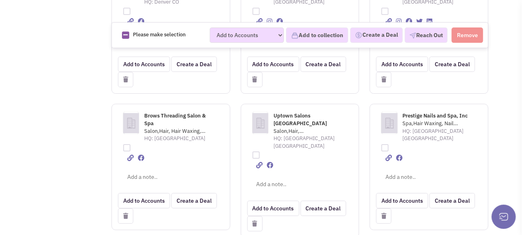
scroll to position [889, 0]
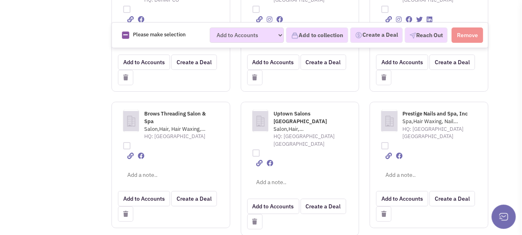
click at [291, 110] on span "Uptown Salons [GEOGRAPHIC_DATA]" at bounding box center [300, 117] width 53 height 15
click at [417, 110] on span "Prestige Nails and Spa, Inc" at bounding box center [435, 113] width 65 height 7
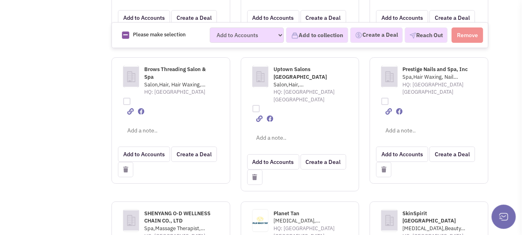
scroll to position [970, 0]
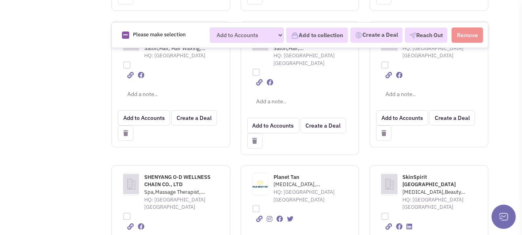
click at [162, 174] on span "SHENYANG O·D WELLNESS CHAIN CO., LTD" at bounding box center [177, 181] width 66 height 15
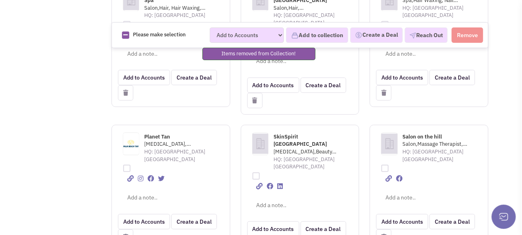
click at [424, 133] on span "Salon on the hill" at bounding box center [423, 136] width 40 height 7
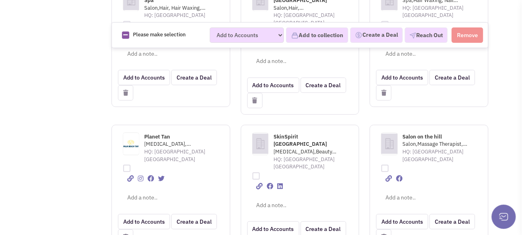
scroll to position [1091, 0]
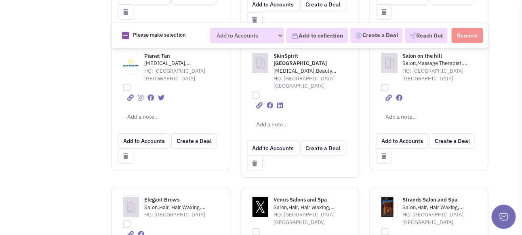
click at [291, 196] on span "Venus Salons and Spa" at bounding box center [300, 199] width 53 height 7
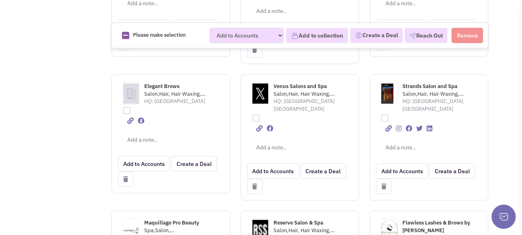
scroll to position [1212, 0]
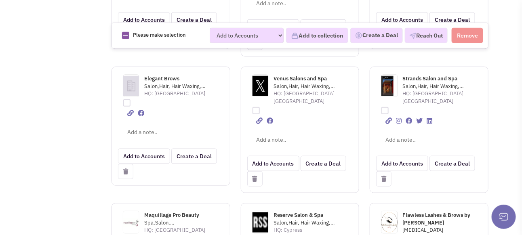
click at [162, 212] on span "Maquillage Pro Beauty" at bounding box center [171, 215] width 55 height 7
click at [165, 212] on span "Maquillage Pro Beauty" at bounding box center [171, 215] width 55 height 7
click at [291, 212] on span "Reserve Salon & Spa" at bounding box center [299, 215] width 50 height 7
click at [293, 212] on span "Reserve Salon & Spa" at bounding box center [299, 215] width 50 height 7
click at [426, 212] on span "Flawless Lashes & Brows by Amy" at bounding box center [437, 219] width 68 height 15
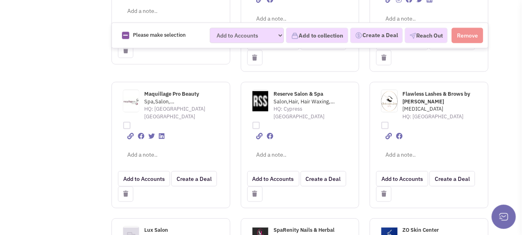
scroll to position [1374, 0]
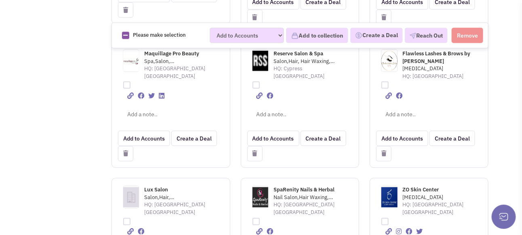
click at [158, 187] on span "Lux Salon" at bounding box center [156, 190] width 24 height 7
click at [297, 187] on span "SpaRenity Nails & Herbal" at bounding box center [304, 190] width 61 height 7
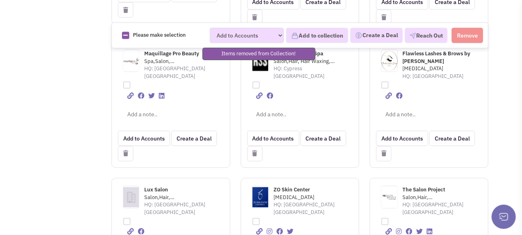
click at [288, 187] on span "ZO Skin Center" at bounding box center [292, 190] width 36 height 7
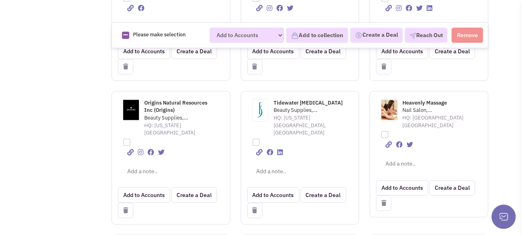
scroll to position [1616, 0]
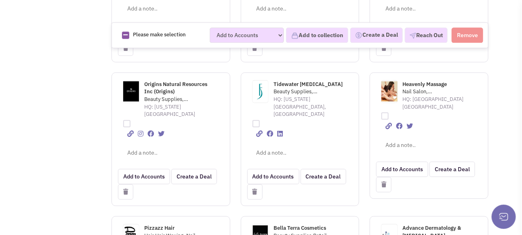
click at [300, 225] on span "Bella Terra Cosmetics" at bounding box center [300, 228] width 53 height 7
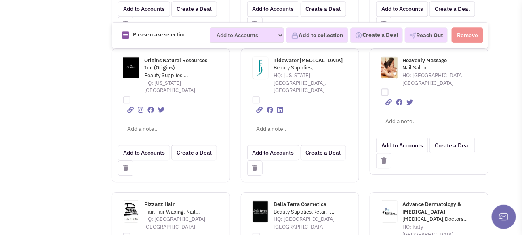
scroll to position [1657, 0]
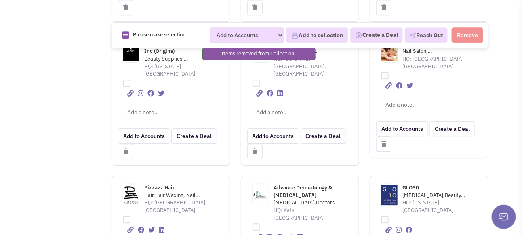
click at [293, 184] on span "Advance Dermatology & skin Care" at bounding box center [303, 191] width 59 height 15
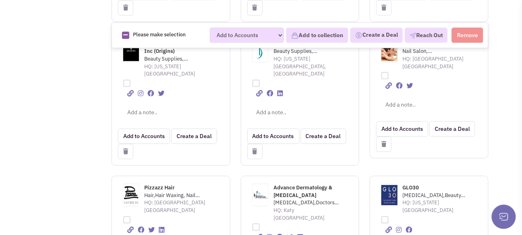
click at [413, 184] on span "GLO30" at bounding box center [411, 187] width 17 height 7
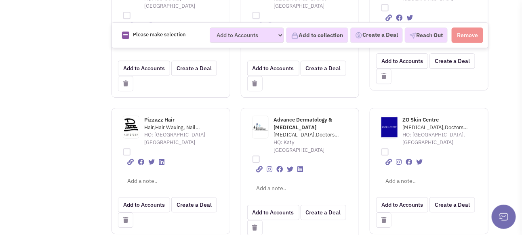
scroll to position [1738, 0]
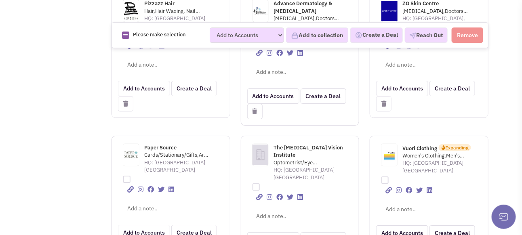
scroll to position [1859, 0]
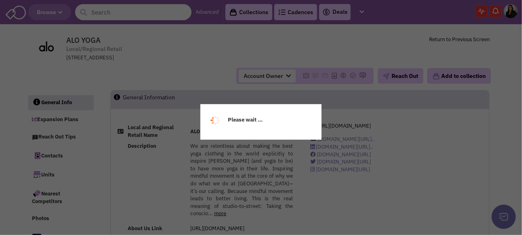
select select
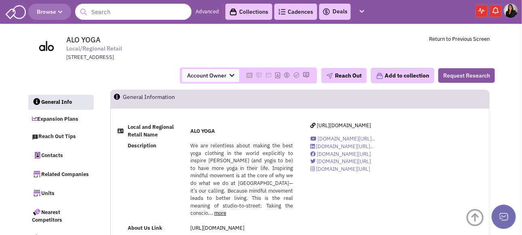
scroll to position [81, 0]
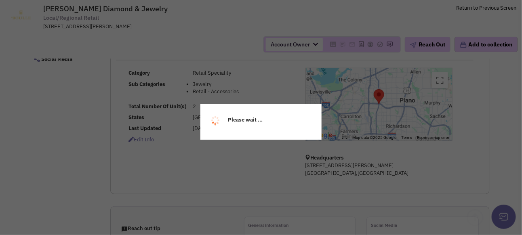
select select
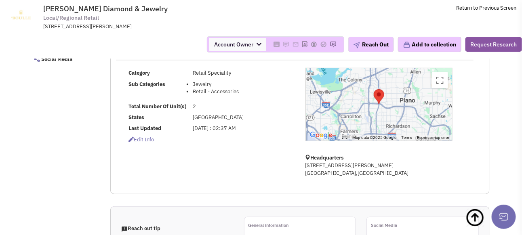
scroll to position [148, 0]
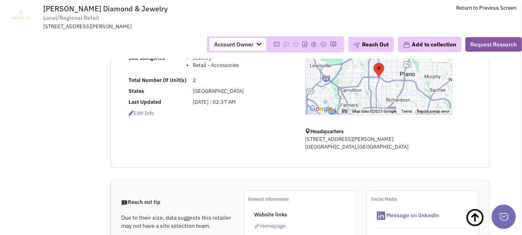
select select
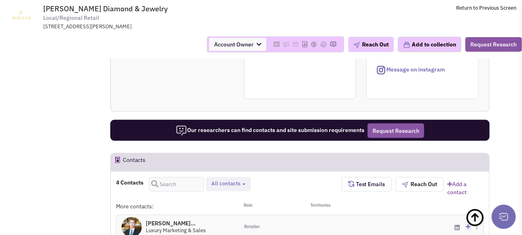
scroll to position [0, 0]
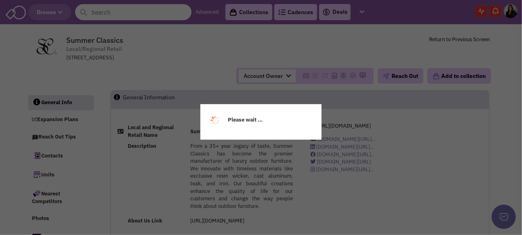
select select
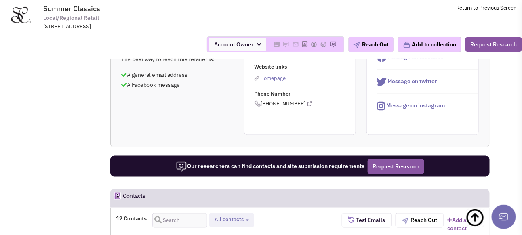
scroll to position [242, 0]
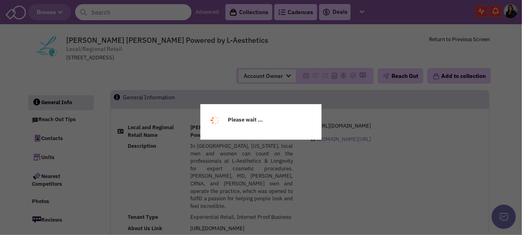
select select
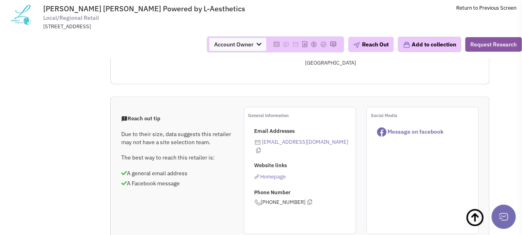
scroll to position [283, 0]
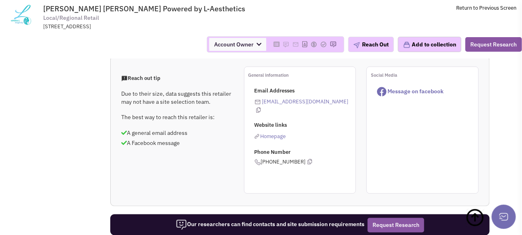
click at [269, 140] on span "Homepage" at bounding box center [273, 136] width 25 height 7
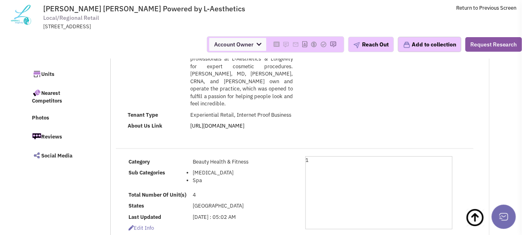
scroll to position [40, 0]
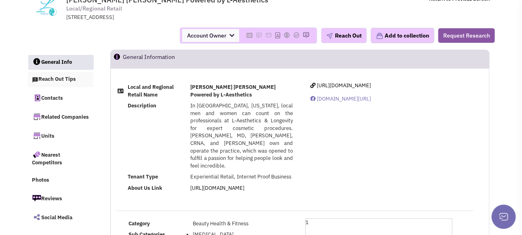
click at [55, 87] on link "Reach Out Tips" at bounding box center [60, 79] width 65 height 15
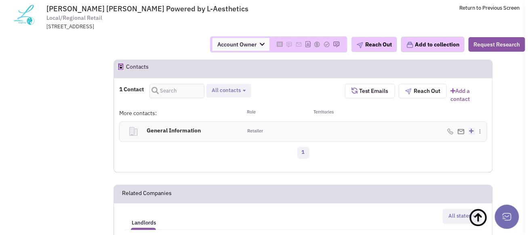
scroll to position [481, 0]
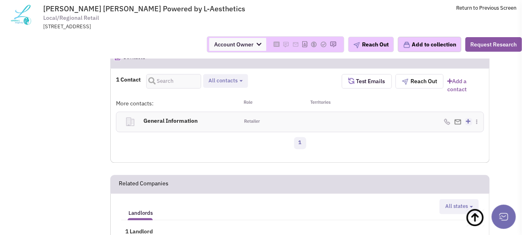
click at [152, 130] on h4 "General Information 0" at bounding box center [183, 121] width 84 height 18
click at [459, 125] on img at bounding box center [458, 122] width 7 height 5
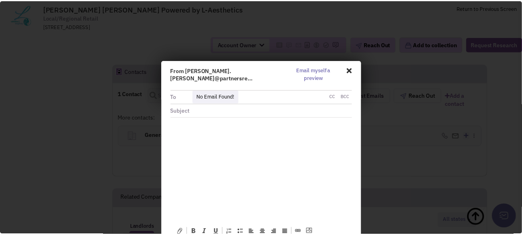
scroll to position [0, 0]
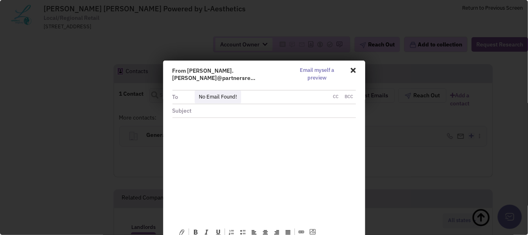
click at [350, 70] on span at bounding box center [352, 70] width 8 height 14
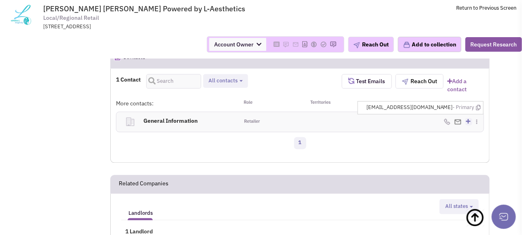
click at [438, 112] on span "info@lalongevity.com - Primary" at bounding box center [424, 108] width 114 height 8
click at [481, 111] on icon at bounding box center [478, 107] width 4 height 5
click at [413, 89] on button "Reach Out" at bounding box center [420, 81] width 48 height 15
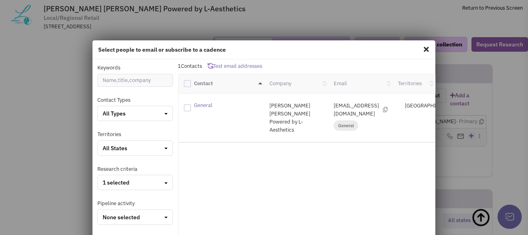
click at [424, 49] on span at bounding box center [426, 49] width 11 height 13
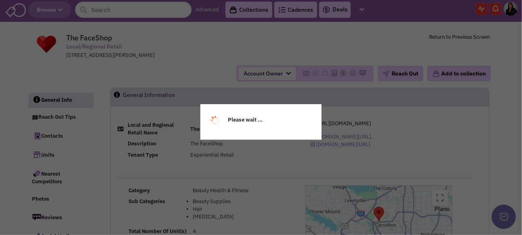
select select
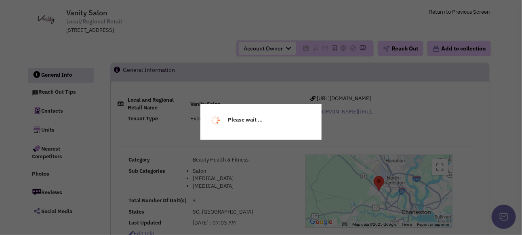
scroll to position [40, 0]
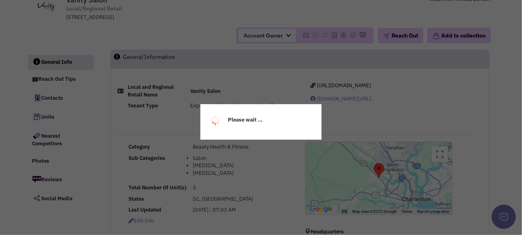
select select
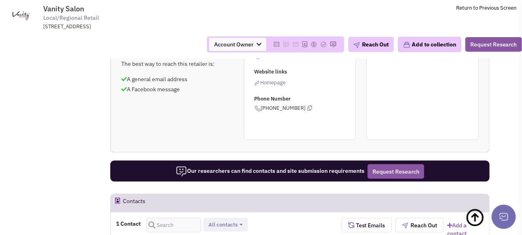
scroll to position [242, 0]
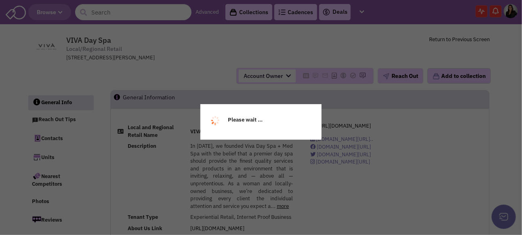
select select
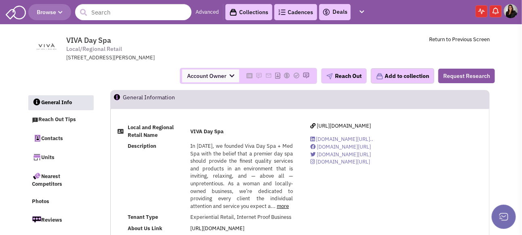
select select
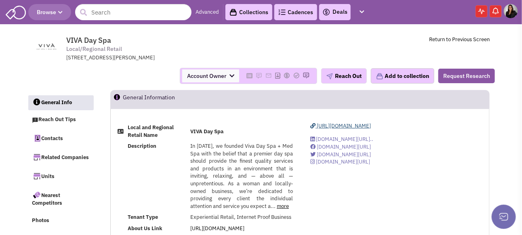
click at [342, 129] on span "https://www.vivadayspa.com/" at bounding box center [344, 125] width 54 height 7
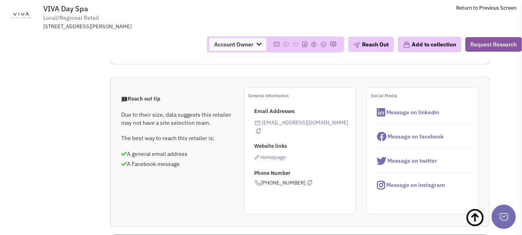
scroll to position [283, 0]
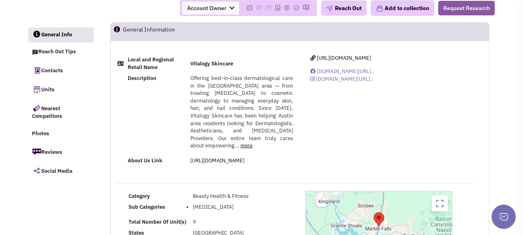
scroll to position [81, 0]
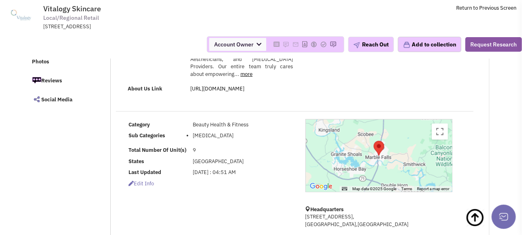
select select
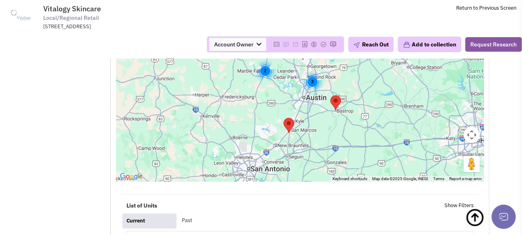
scroll to position [849, 0]
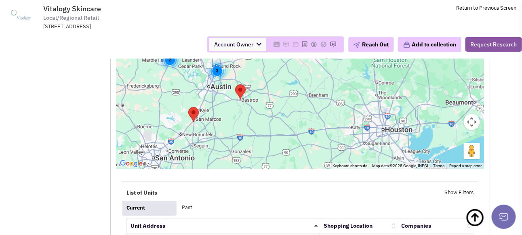
drag, startPoint x: 357, startPoint y: 145, endPoint x: 302, endPoint y: 141, distance: 55.1
click at [302, 141] on div "2 3" at bounding box center [300, 68] width 368 height 202
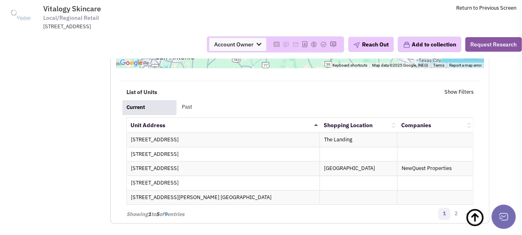
scroll to position [970, 0]
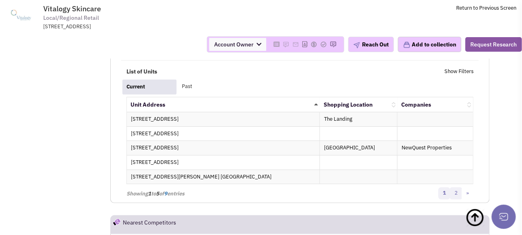
click at [455, 198] on link "2" at bounding box center [456, 194] width 12 height 12
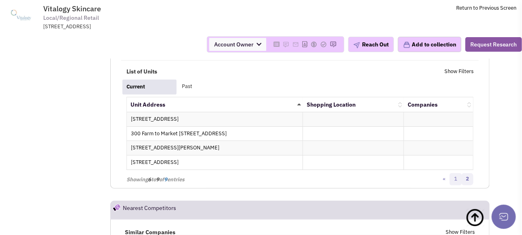
click at [456, 185] on link "1" at bounding box center [456, 179] width 12 height 12
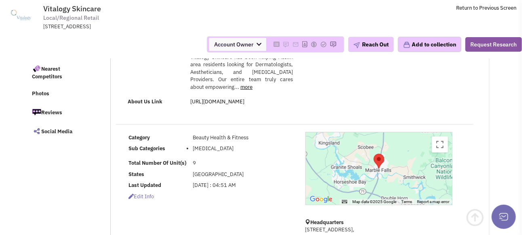
scroll to position [81, 0]
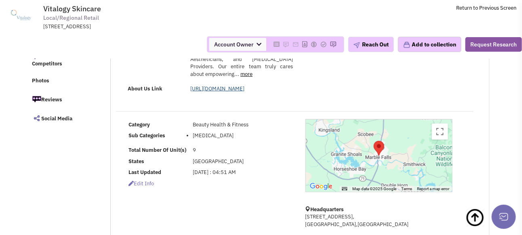
click at [244, 92] on link "https://vitalogyskincare.com/about/" at bounding box center [217, 88] width 54 height 7
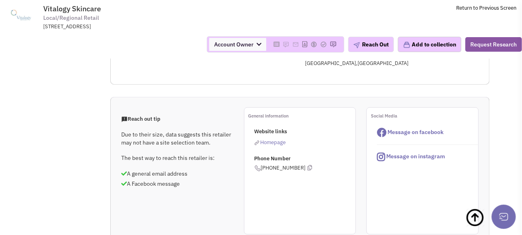
scroll to position [242, 0]
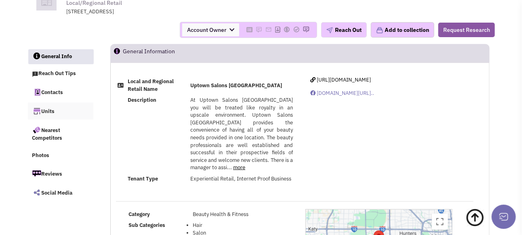
scroll to position [40, 0]
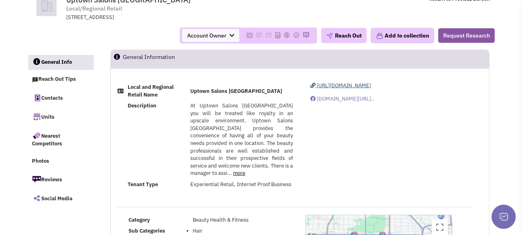
click at [352, 89] on span "[URL][DOMAIN_NAME]" at bounding box center [344, 85] width 54 height 7
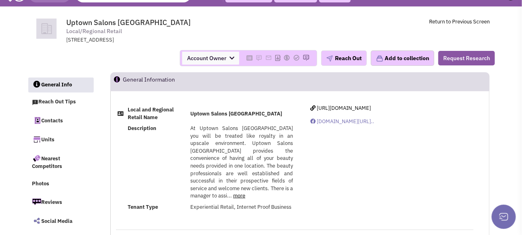
scroll to position [0, 0]
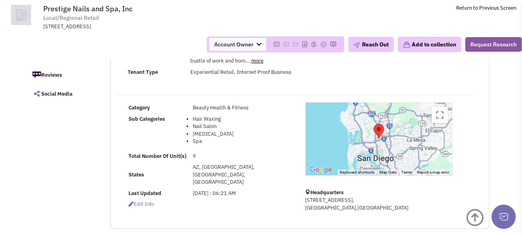
scroll to position [202, 0]
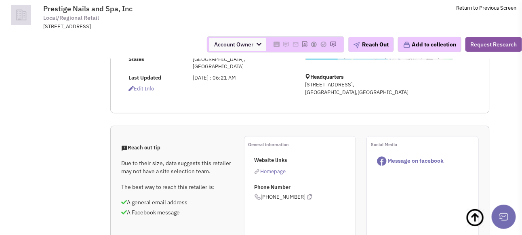
select select
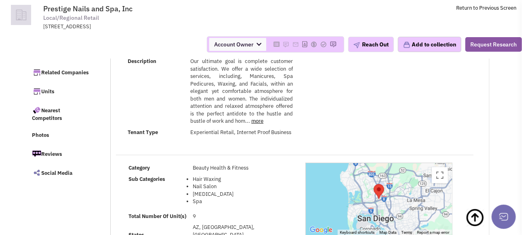
scroll to position [0, 0]
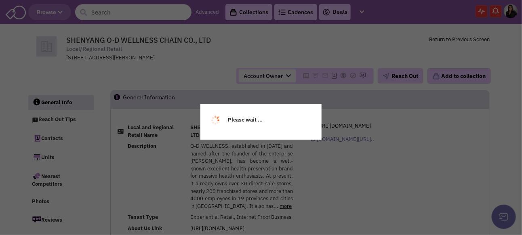
select select
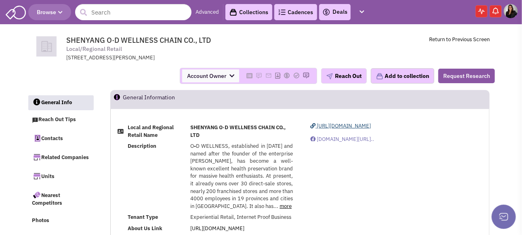
click at [356, 129] on span "[URL][DOMAIN_NAME]" at bounding box center [344, 125] width 54 height 7
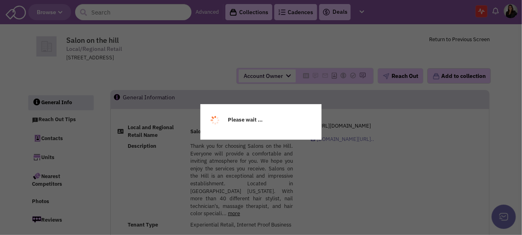
select select
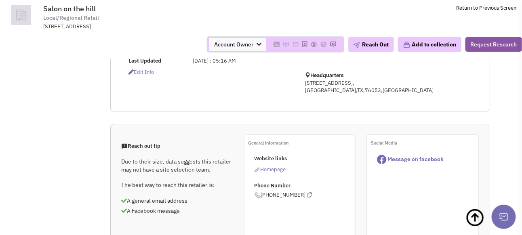
scroll to position [162, 0]
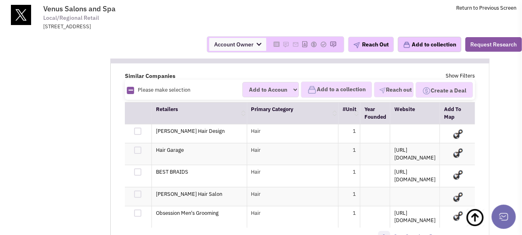
scroll to position [970, 0]
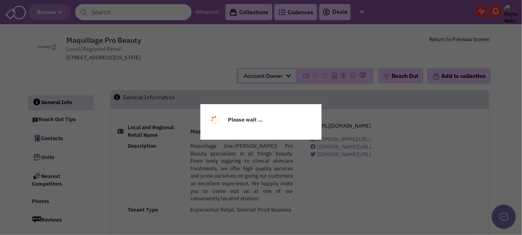
select select
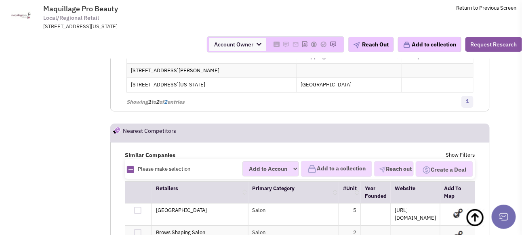
scroll to position [889, 0]
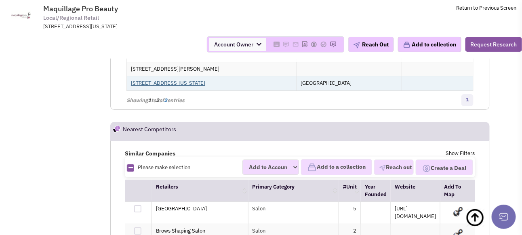
click at [189, 86] on link "[STREET_ADDRESS][US_STATE]" at bounding box center [168, 83] width 74 height 7
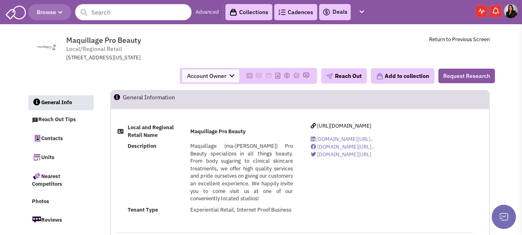
select select
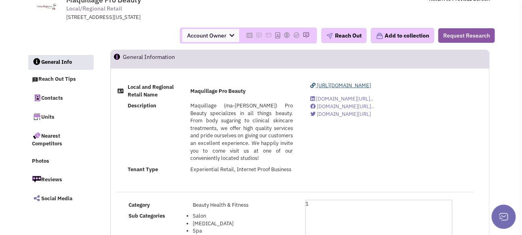
click at [355, 89] on span "[URL][DOMAIN_NAME]" at bounding box center [344, 85] width 54 height 7
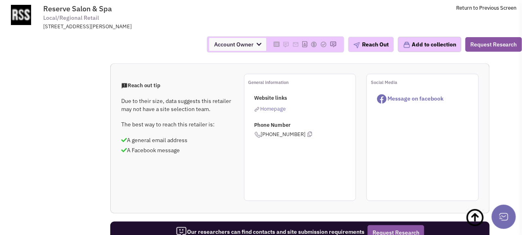
scroll to position [202, 0]
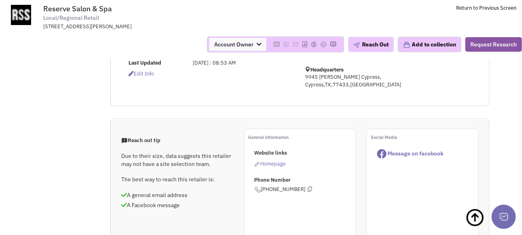
click at [270, 167] on span "Homepage" at bounding box center [273, 163] width 25 height 7
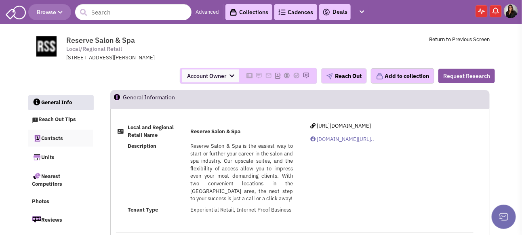
click at [46, 147] on link "Contacts" at bounding box center [60, 138] width 65 height 17
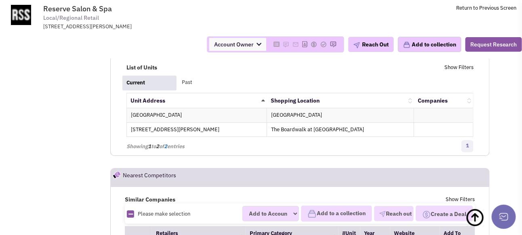
scroll to position [807, 0]
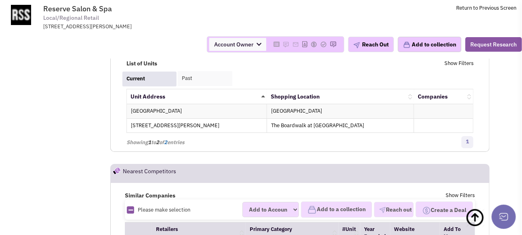
click at [186, 86] on link "Past" at bounding box center [205, 78] width 55 height 15
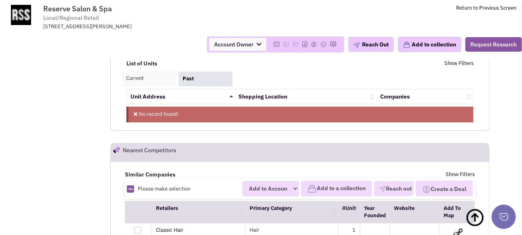
click at [141, 86] on link "Current" at bounding box center [149, 78] width 55 height 15
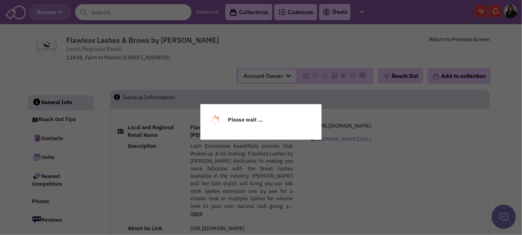
select select
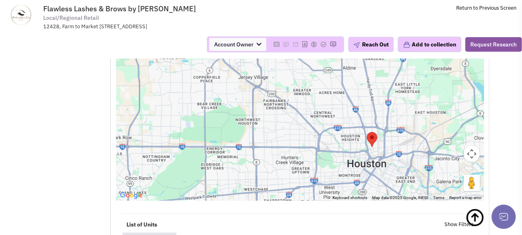
scroll to position [849, 0]
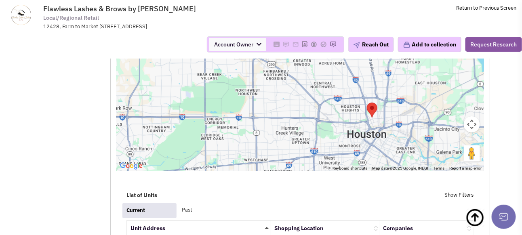
click at [367, 103] on area "Flawless Lashes & Brows by Amy" at bounding box center [367, 103] width 0 height 0
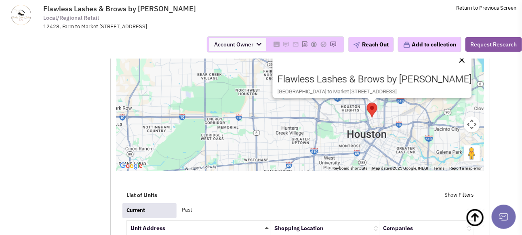
click at [452, 66] on button "Close" at bounding box center [461, 60] width 19 height 19
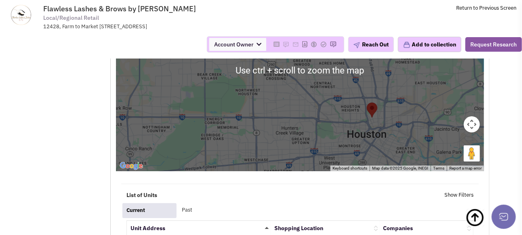
scroll to position [808, 0]
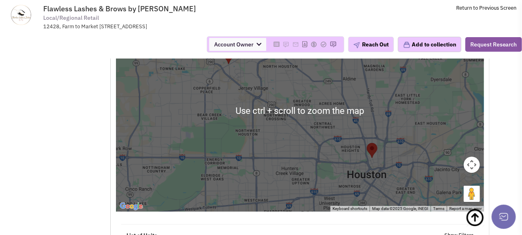
click at [223, 49] on area "Flawless Lashes and Brows by Amy" at bounding box center [223, 49] width 0 height 0
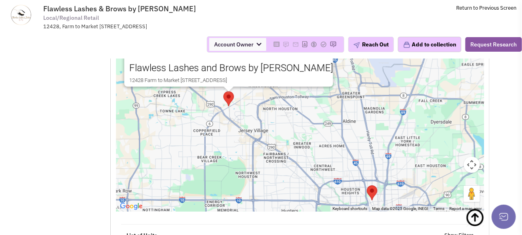
click at [83, 105] on div "Retailsphere Support Message Send Flawless Lashes & Brows by Amy Local/Regional…" at bounding box center [260, 131] width 471 height 1827
click at [367, 185] on area "Flawless Lashes & Brows by Amy" at bounding box center [367, 185] width 0 height 0
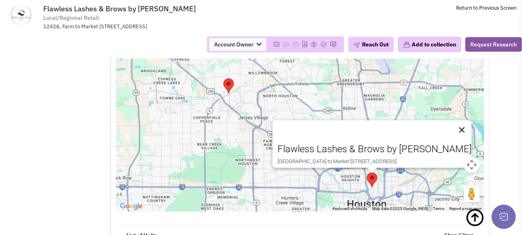
click at [452, 133] on button "Close" at bounding box center [461, 129] width 19 height 19
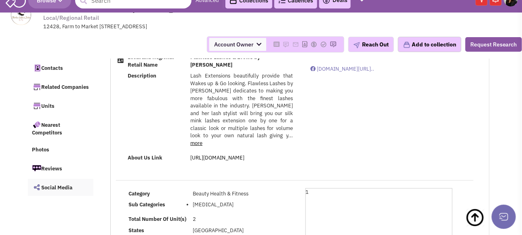
scroll to position [0, 0]
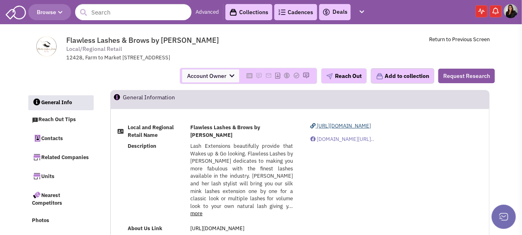
click at [370, 129] on span "https://www.lashandbrowbyamy.com/" at bounding box center [344, 125] width 54 height 7
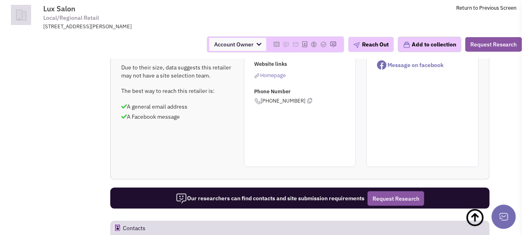
scroll to position [202, 0]
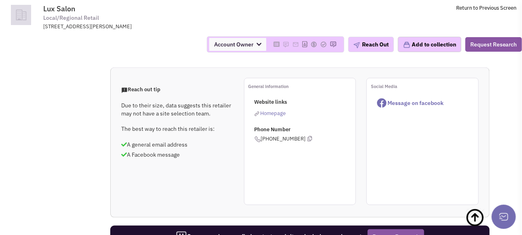
click at [268, 117] on span "Homepage" at bounding box center [273, 113] width 25 height 7
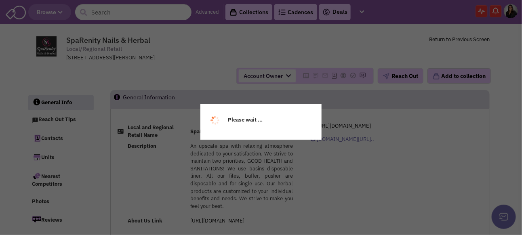
select select
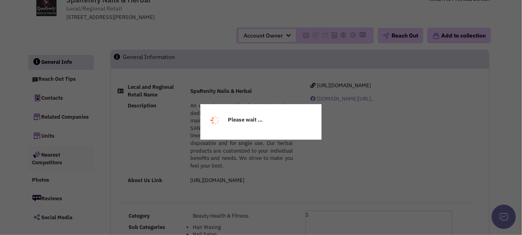
select select
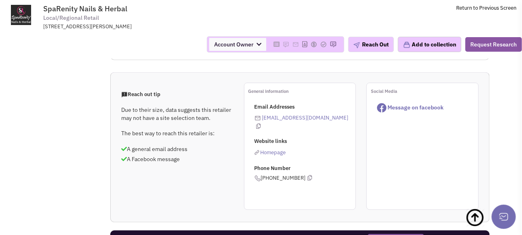
scroll to position [283, 0]
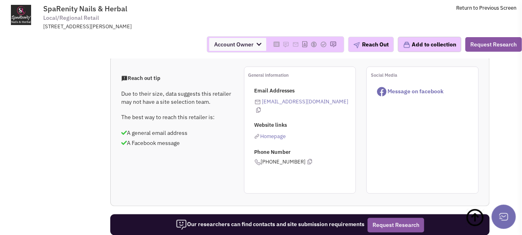
click at [272, 133] on span "Homepage" at bounding box center [273, 136] width 25 height 7
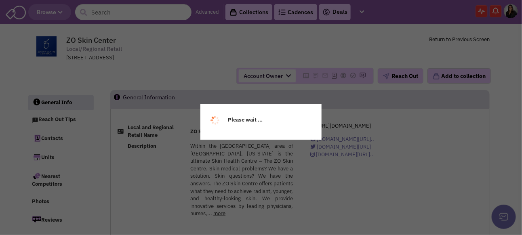
select select
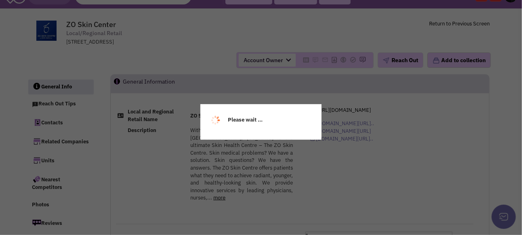
select select
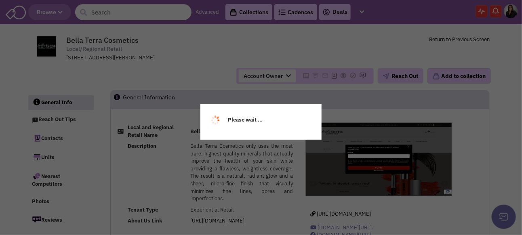
select select
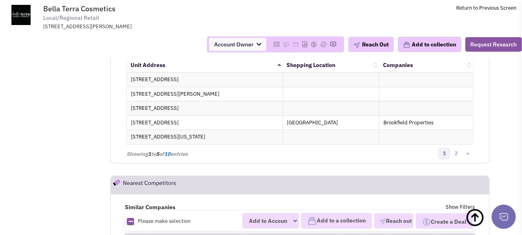
scroll to position [1117, 0]
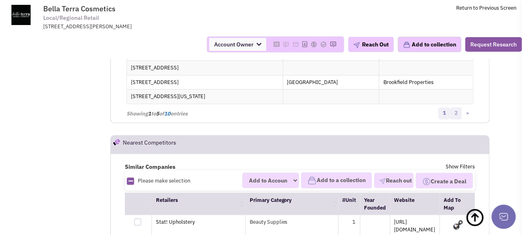
click at [457, 120] on link "2" at bounding box center [456, 113] width 12 height 12
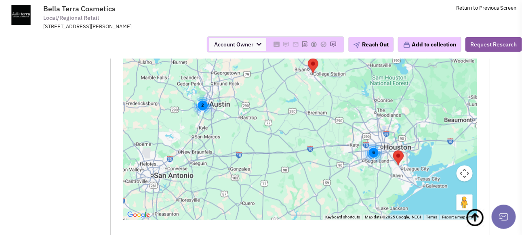
scroll to position [1441, 0]
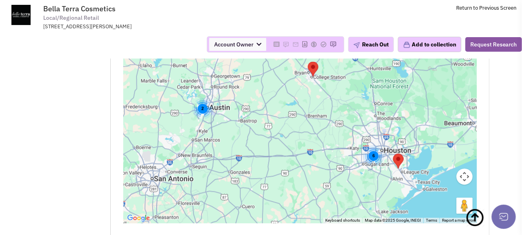
click at [371, 163] on div "6" at bounding box center [373, 155] width 21 height 21
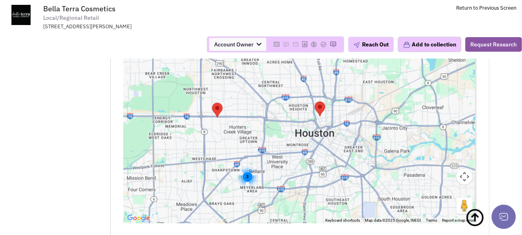
drag, startPoint x: 384, startPoint y: 135, endPoint x: 317, endPoint y: 200, distance: 93.2
click at [317, 200] on div "3" at bounding box center [300, 123] width 354 height 202
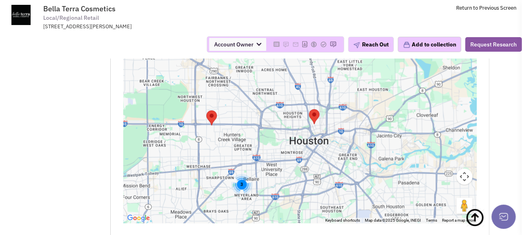
click at [309, 110] on area "Bella Terra Cosmetics" at bounding box center [309, 110] width 0 height 0
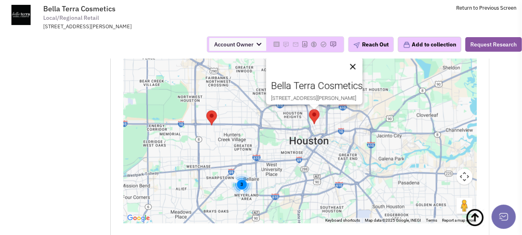
click at [362, 68] on button "Close" at bounding box center [352, 66] width 19 height 19
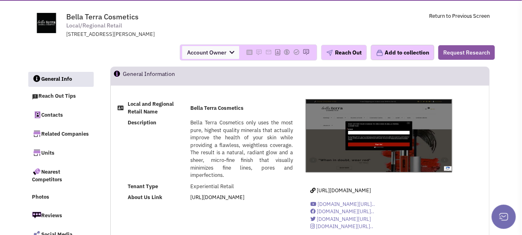
scroll to position [40, 0]
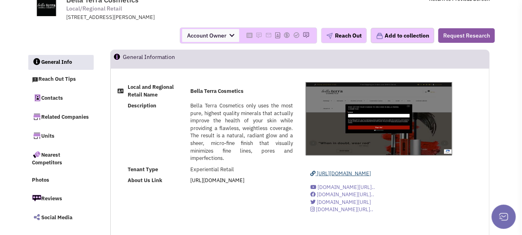
click at [367, 177] on span "http://www.bellaterracosmetics.com" at bounding box center [344, 173] width 54 height 7
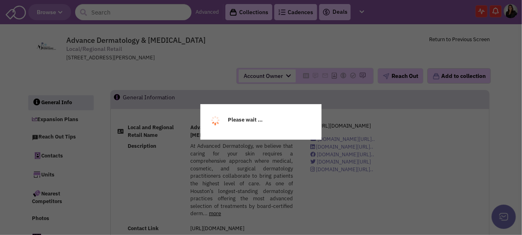
select select
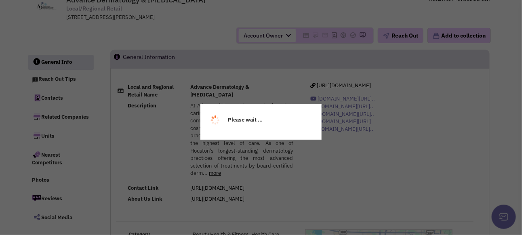
select select
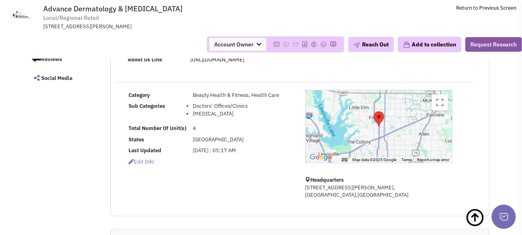
scroll to position [40, 0]
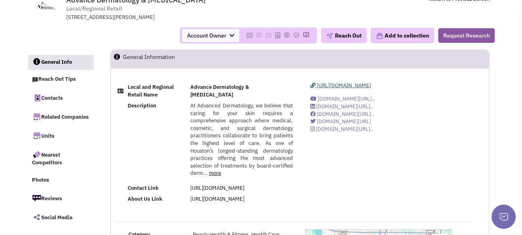
click at [367, 89] on span "https://advanceddermatologymd.com" at bounding box center [344, 85] width 54 height 7
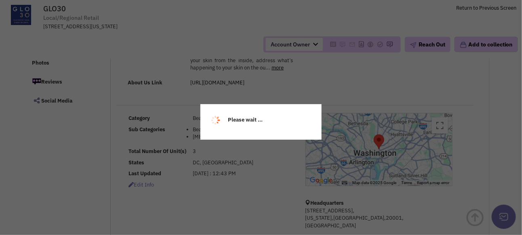
scroll to position [81, 0]
select select
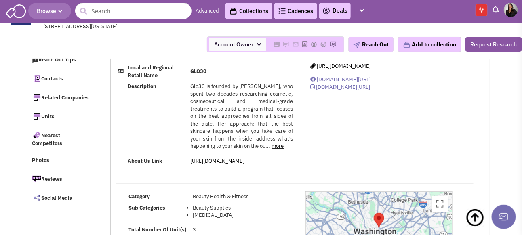
scroll to position [0, 0]
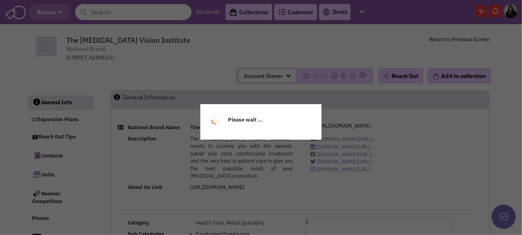
select select
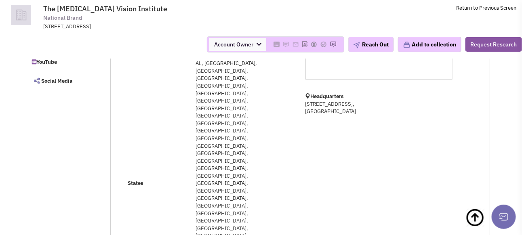
scroll to position [202, 0]
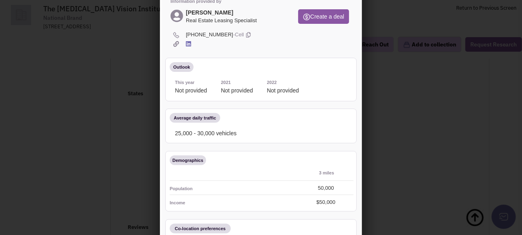
scroll to position [0, 0]
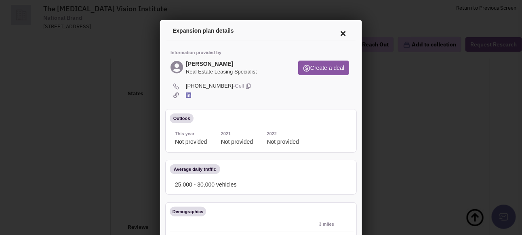
click at [333, 31] on icon at bounding box center [341, 31] width 17 height 19
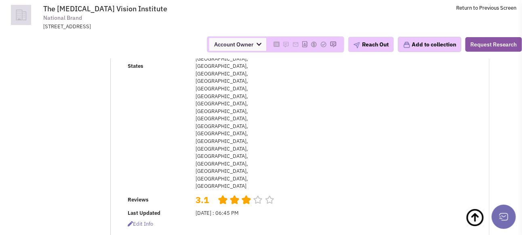
scroll to position [283, 0]
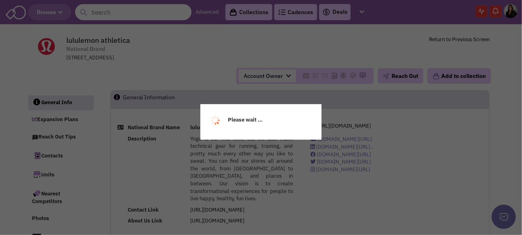
select select
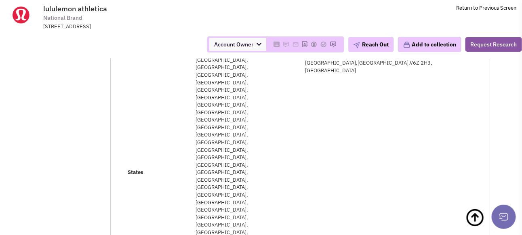
scroll to position [259, 0]
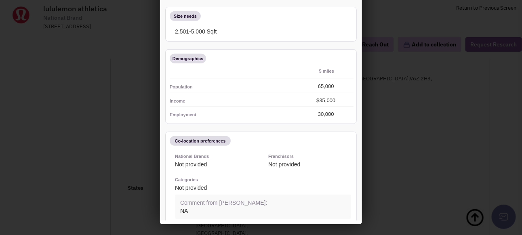
scroll to position [0, 0]
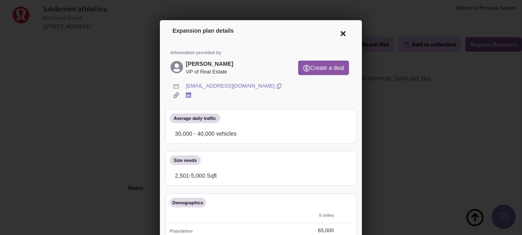
click at [335, 30] on icon at bounding box center [341, 31] width 17 height 19
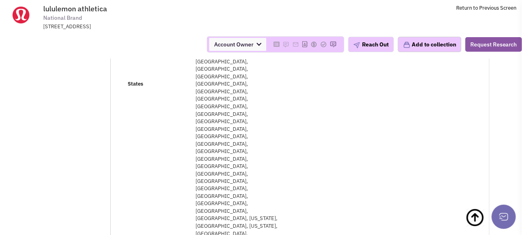
scroll to position [340, 0]
